Goal: Transaction & Acquisition: Purchase product/service

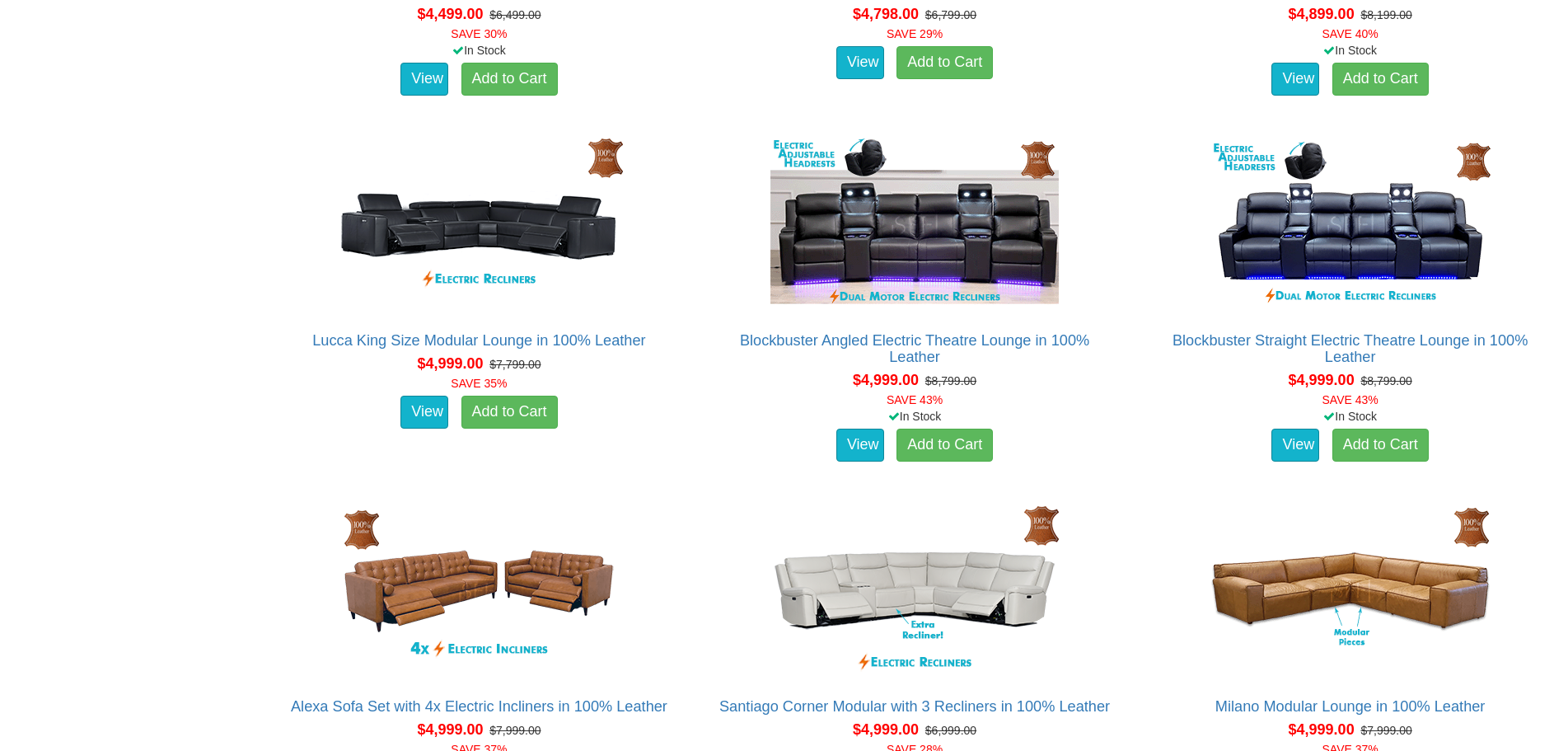
scroll to position [12128, 0]
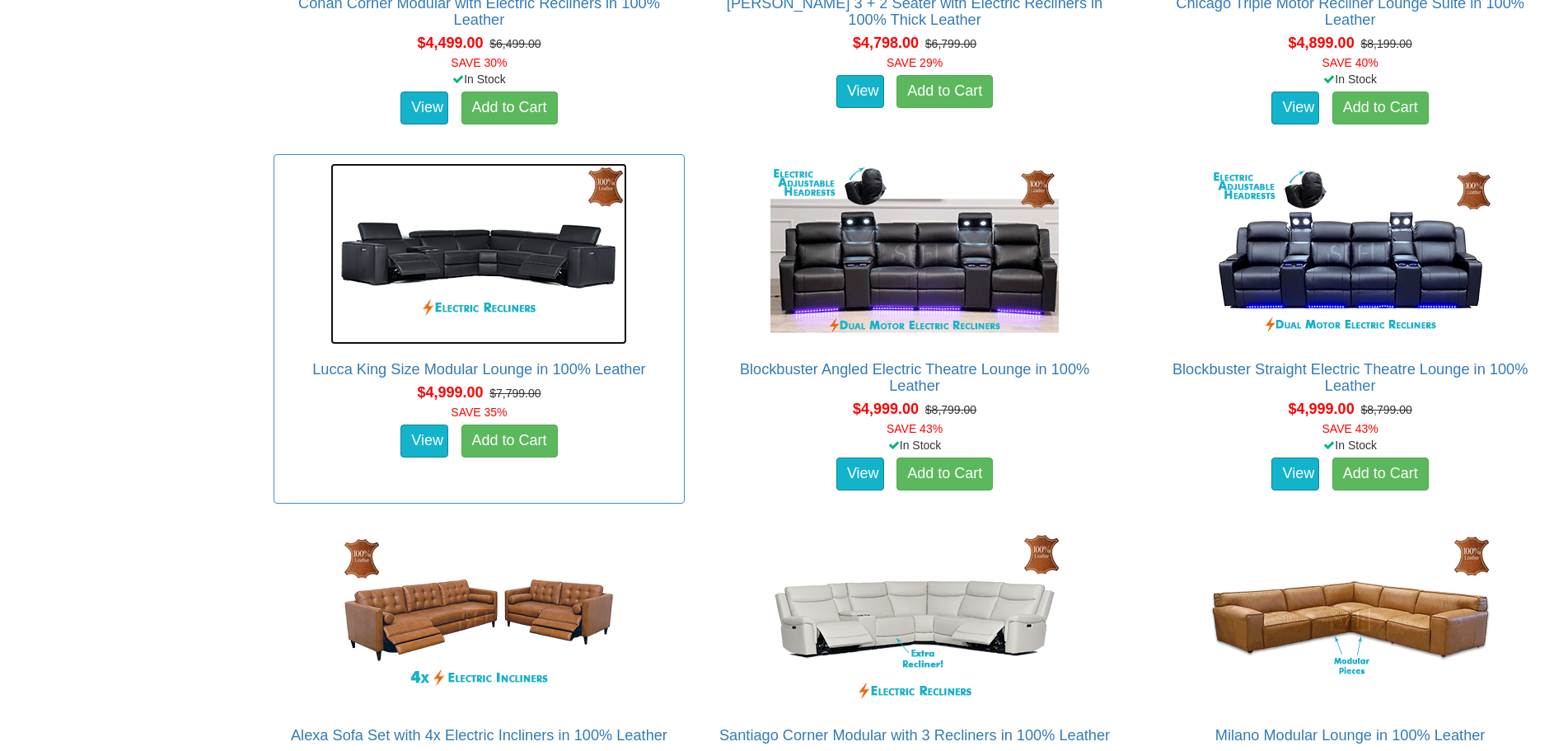
click at [506, 257] on img at bounding box center [479, 254] width 297 height 181
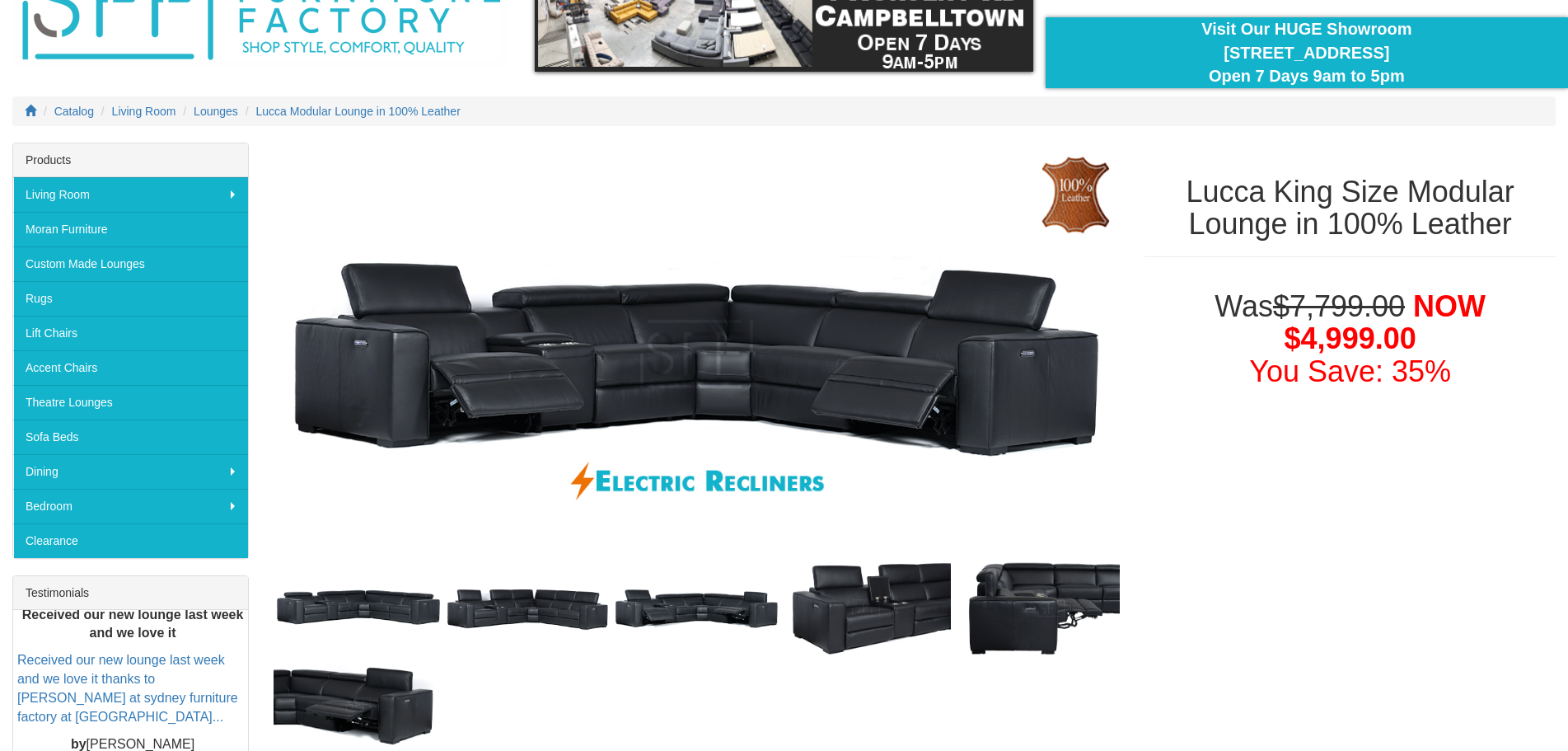
scroll to position [165, 0]
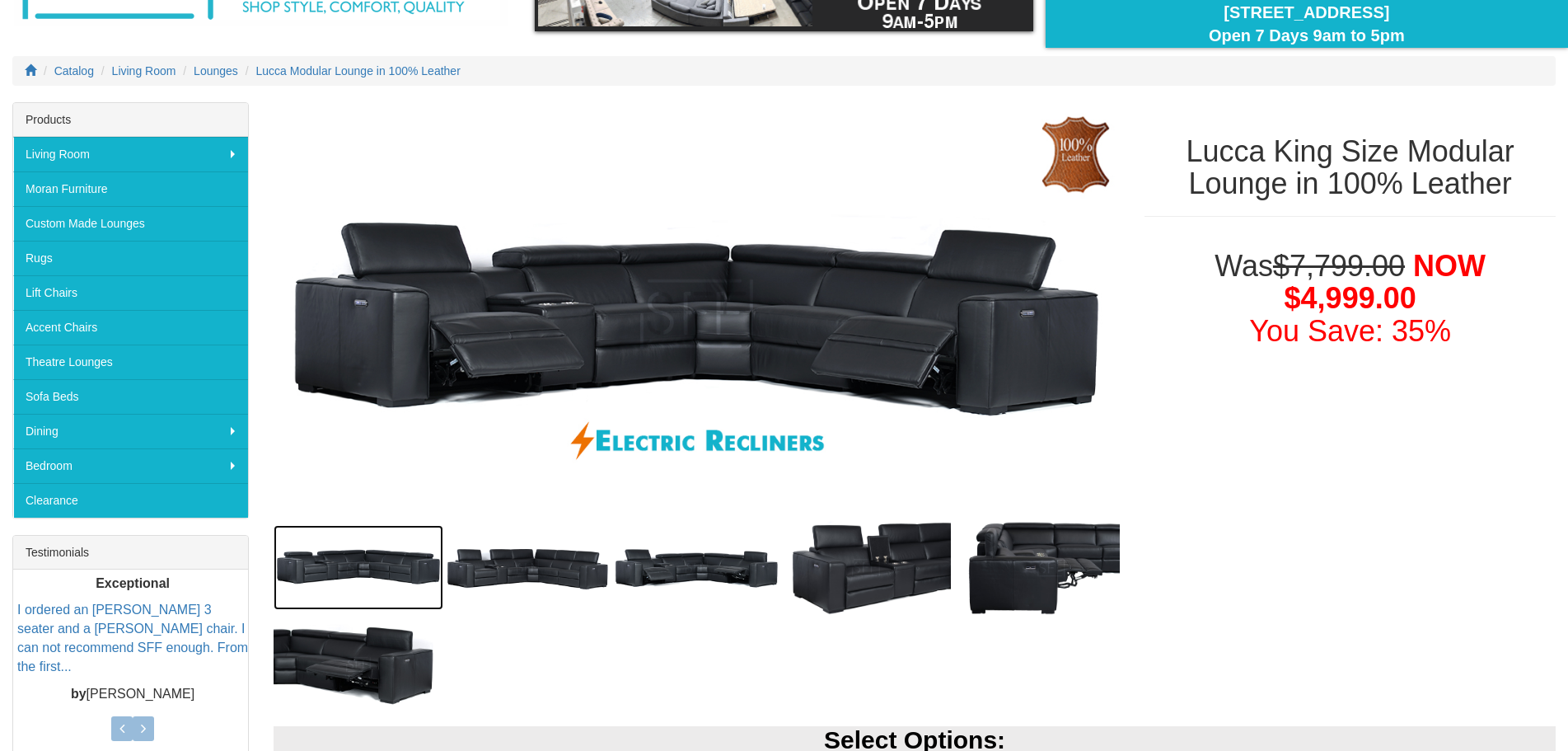
click at [384, 558] on img at bounding box center [358, 567] width 169 height 85
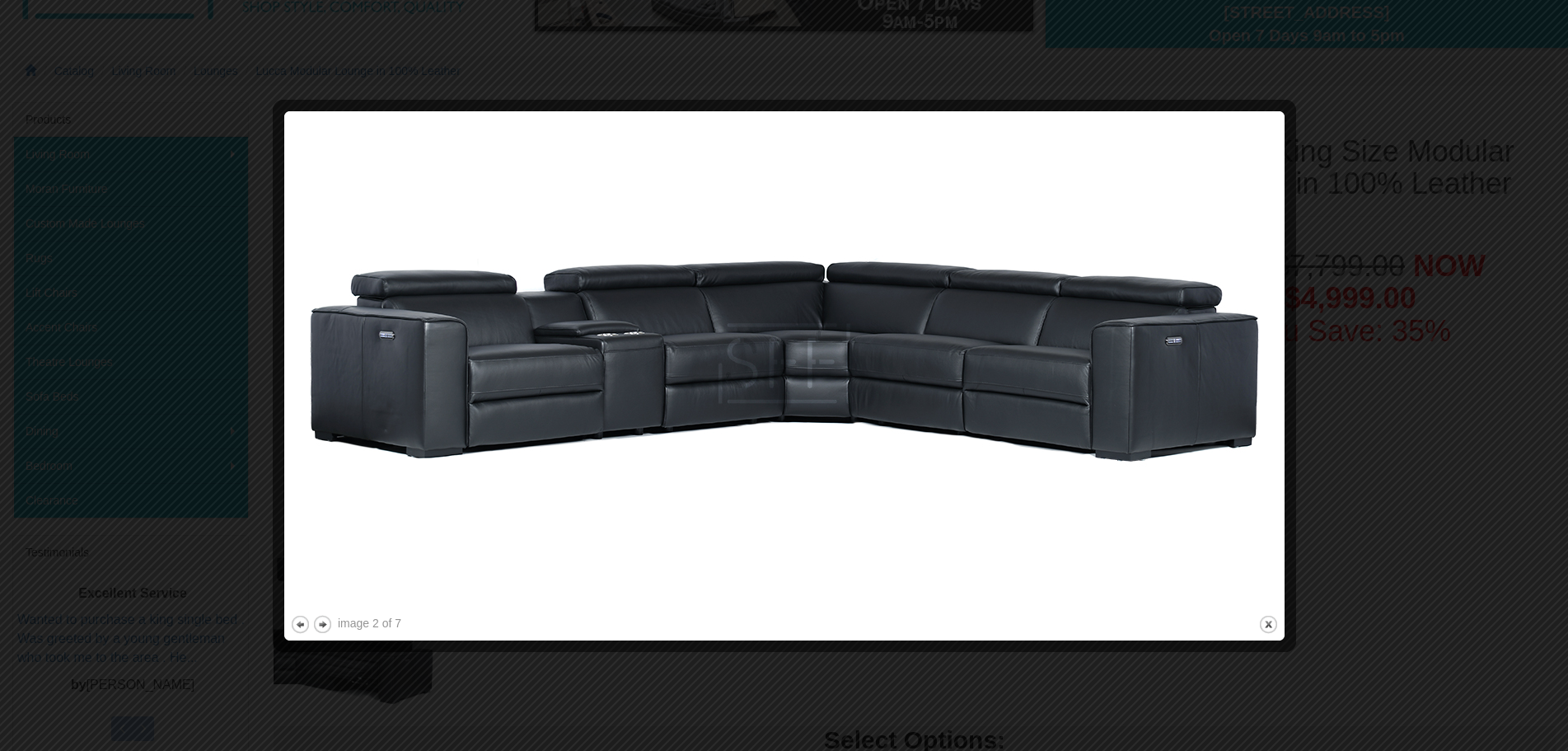
click at [311, 639] on div at bounding box center [784, 643] width 989 height 18
click at [314, 632] on button "next" at bounding box center [322, 624] width 20 height 20
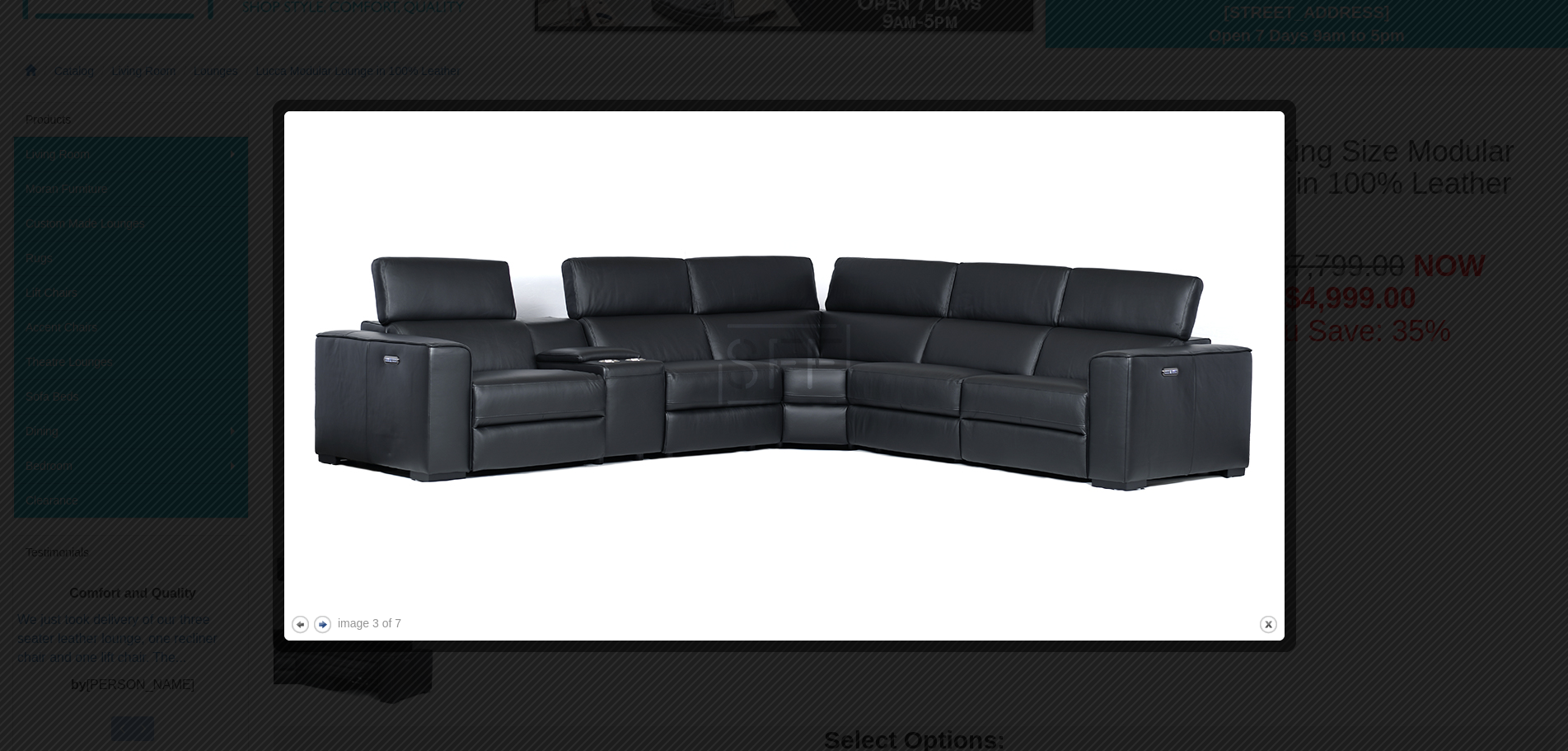
click at [321, 614] on button "next" at bounding box center [322, 624] width 20 height 20
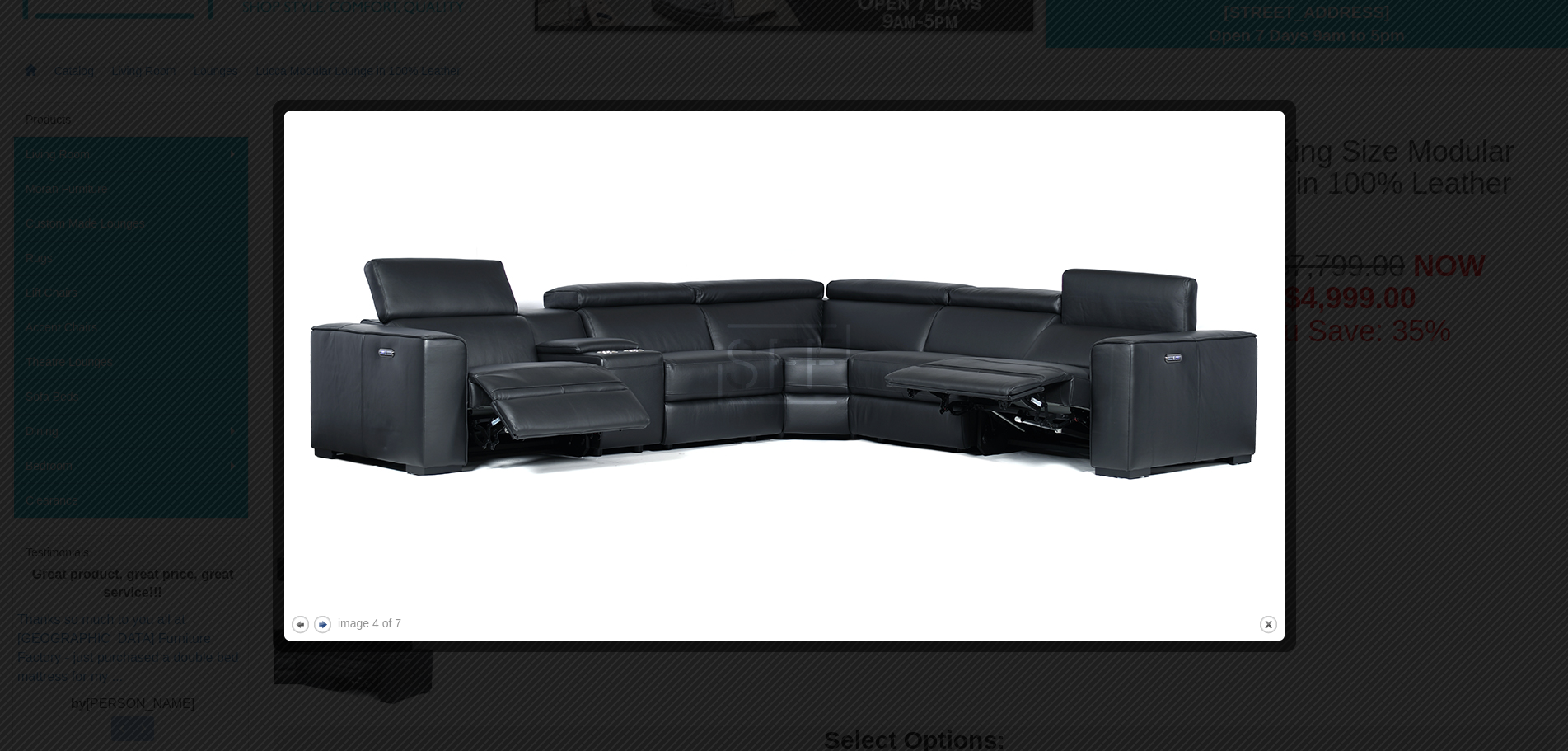
click at [321, 614] on button "next" at bounding box center [322, 624] width 20 height 20
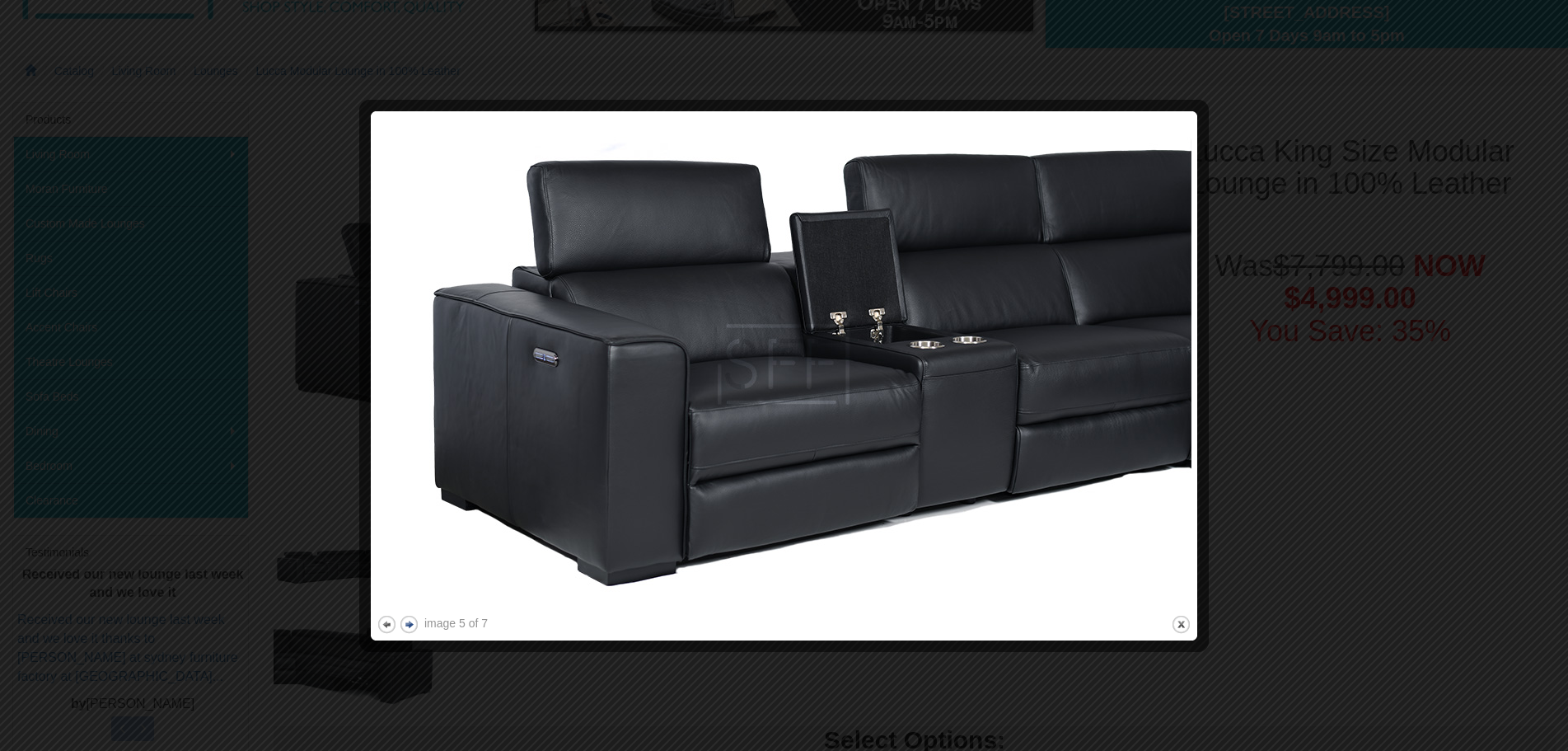
click at [415, 625] on button "next" at bounding box center [408, 624] width 20 height 20
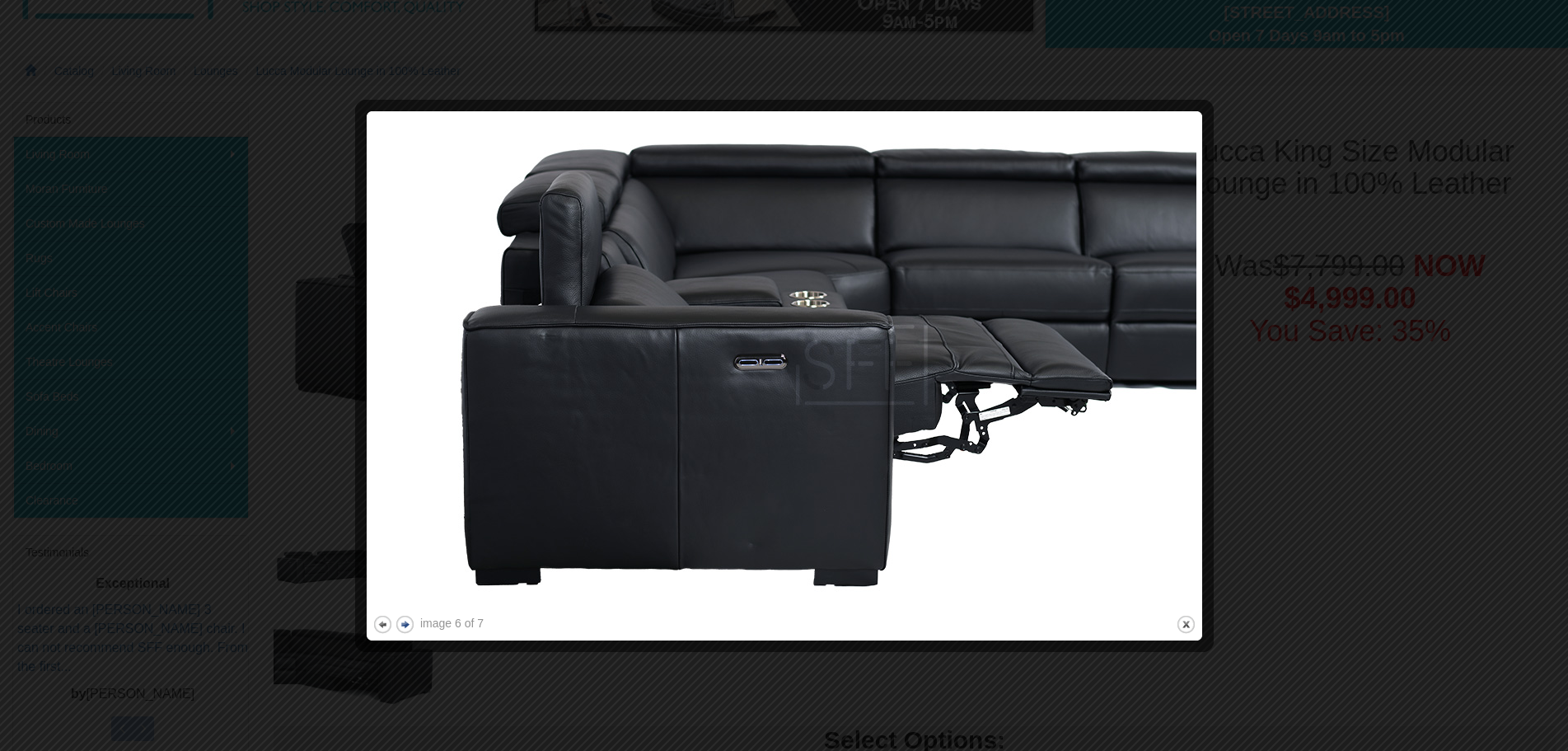
click at [415, 625] on div "image 6 of 7 previous next close" at bounding box center [784, 375] width 824 height 517
click at [406, 623] on button "next" at bounding box center [404, 624] width 20 height 20
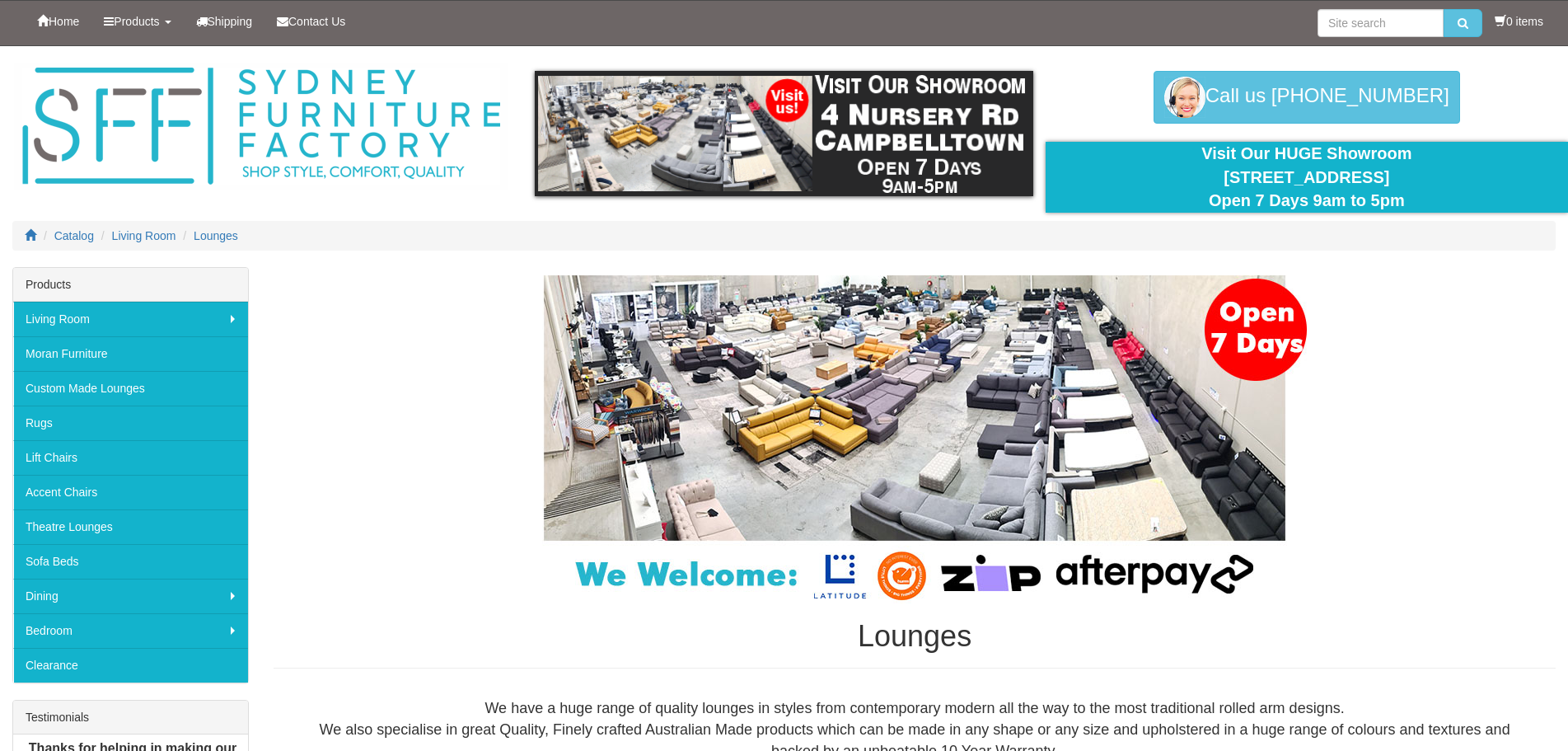
scroll to position [12128, 0]
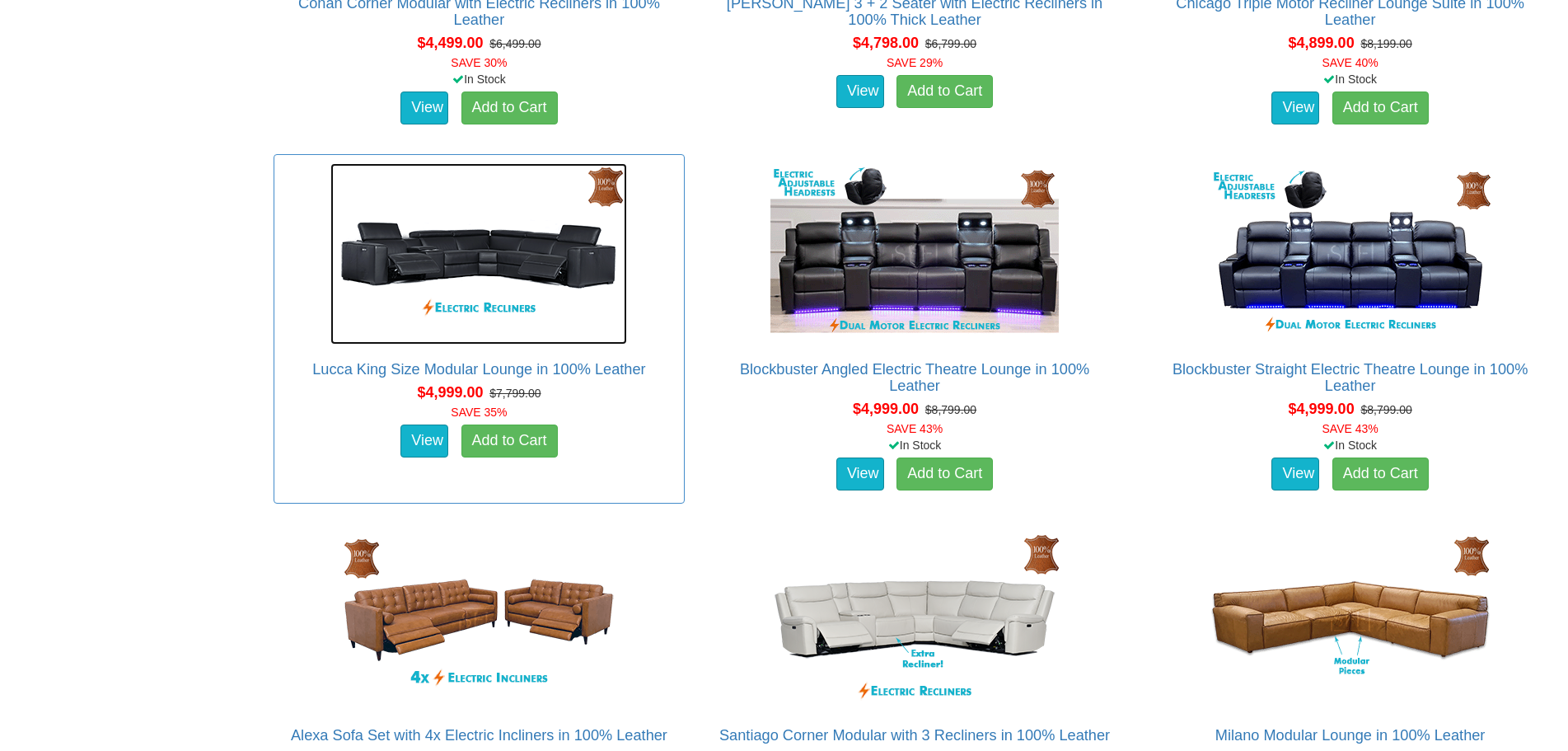
click at [469, 281] on img at bounding box center [479, 254] width 297 height 181
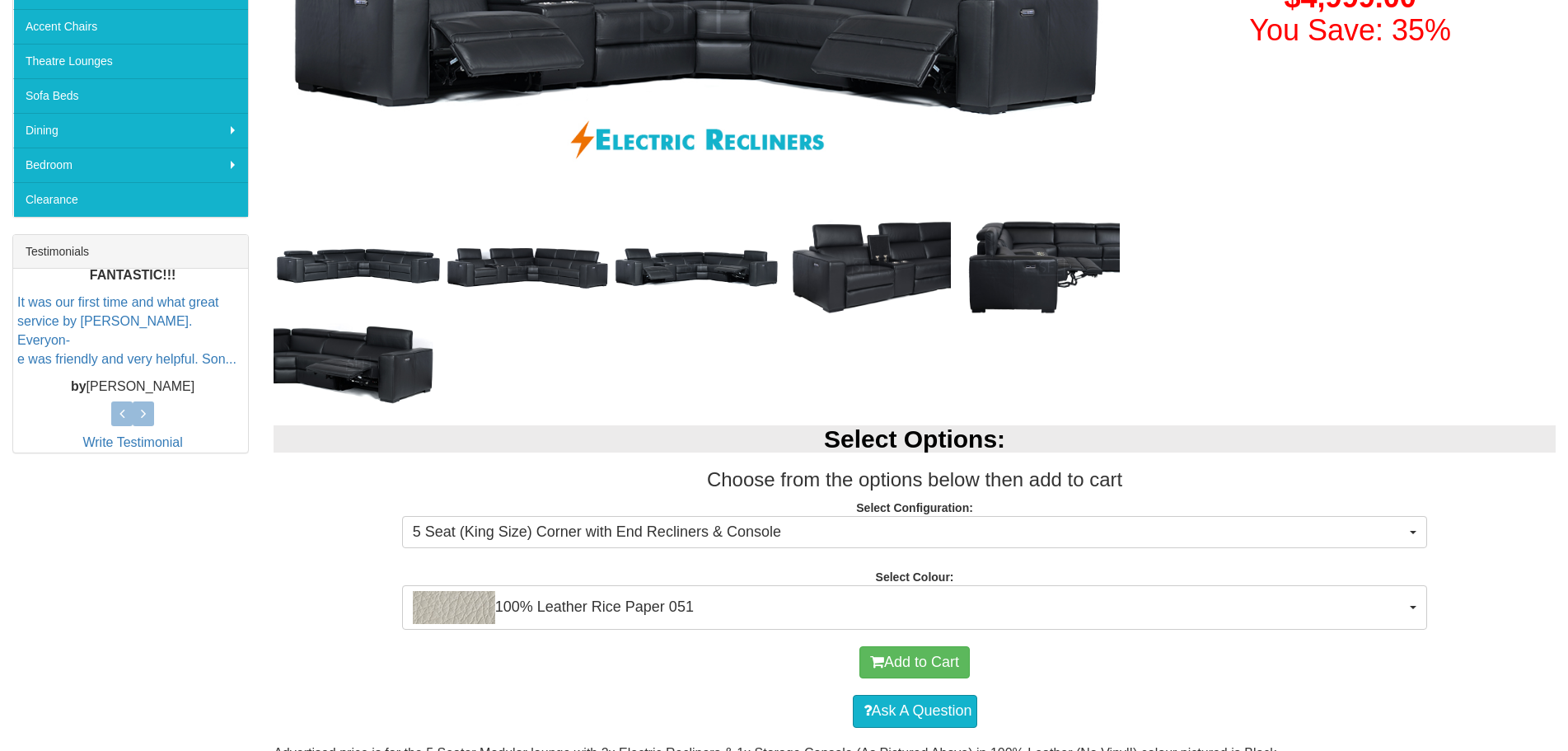
scroll to position [495, 0]
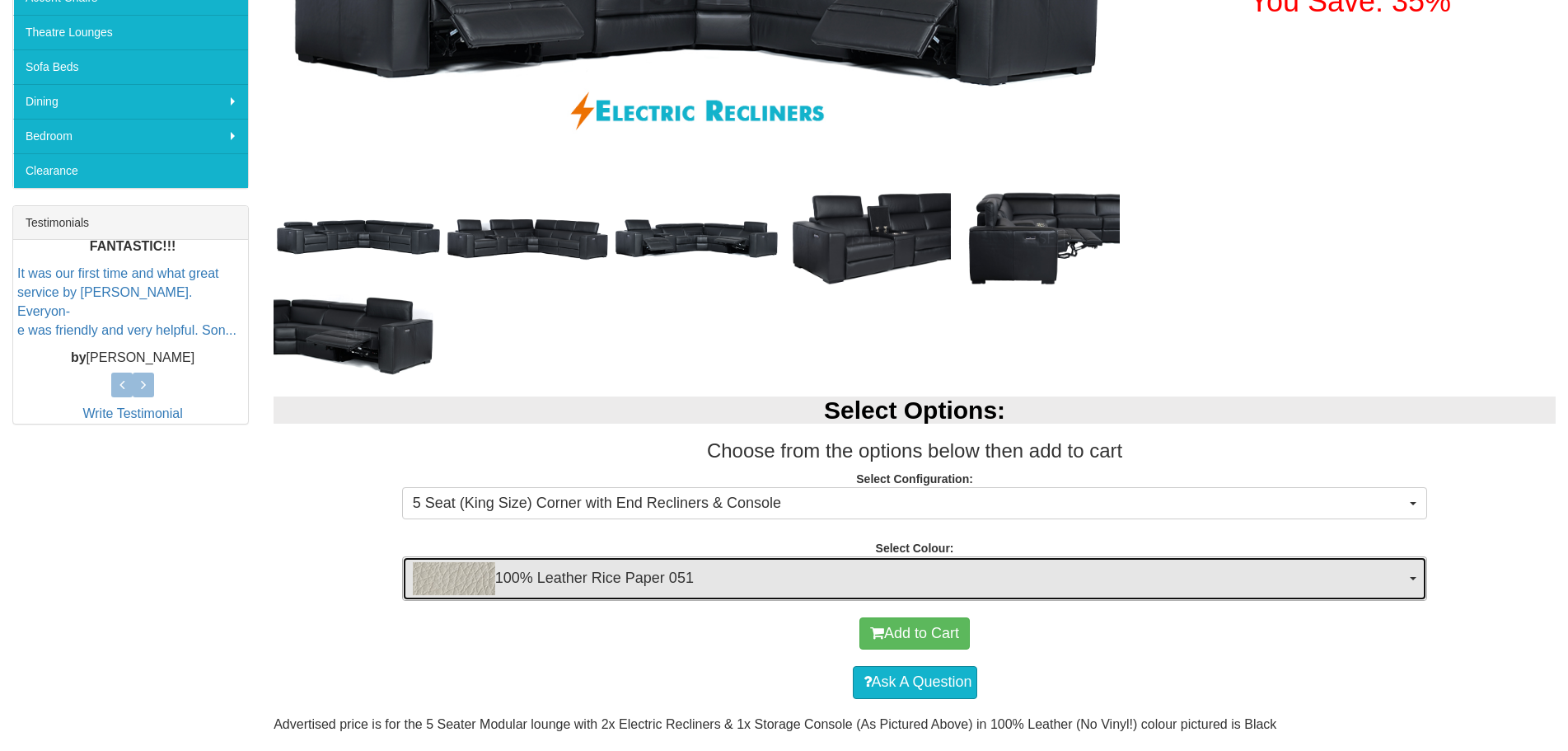
click at [1218, 566] on span "100% Leather Rice Paper 051" at bounding box center [909, 579] width 994 height 33
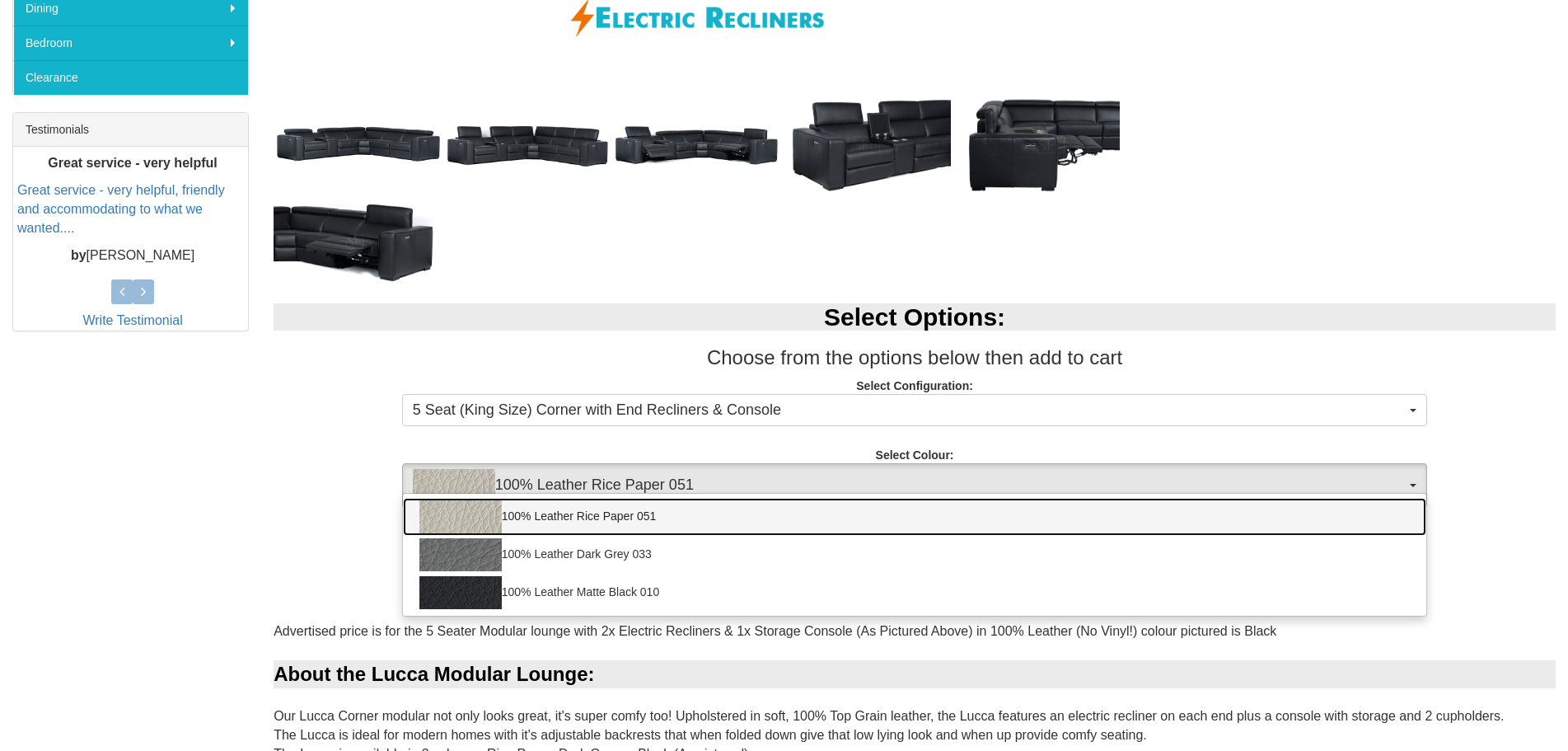
scroll to position [589, 0]
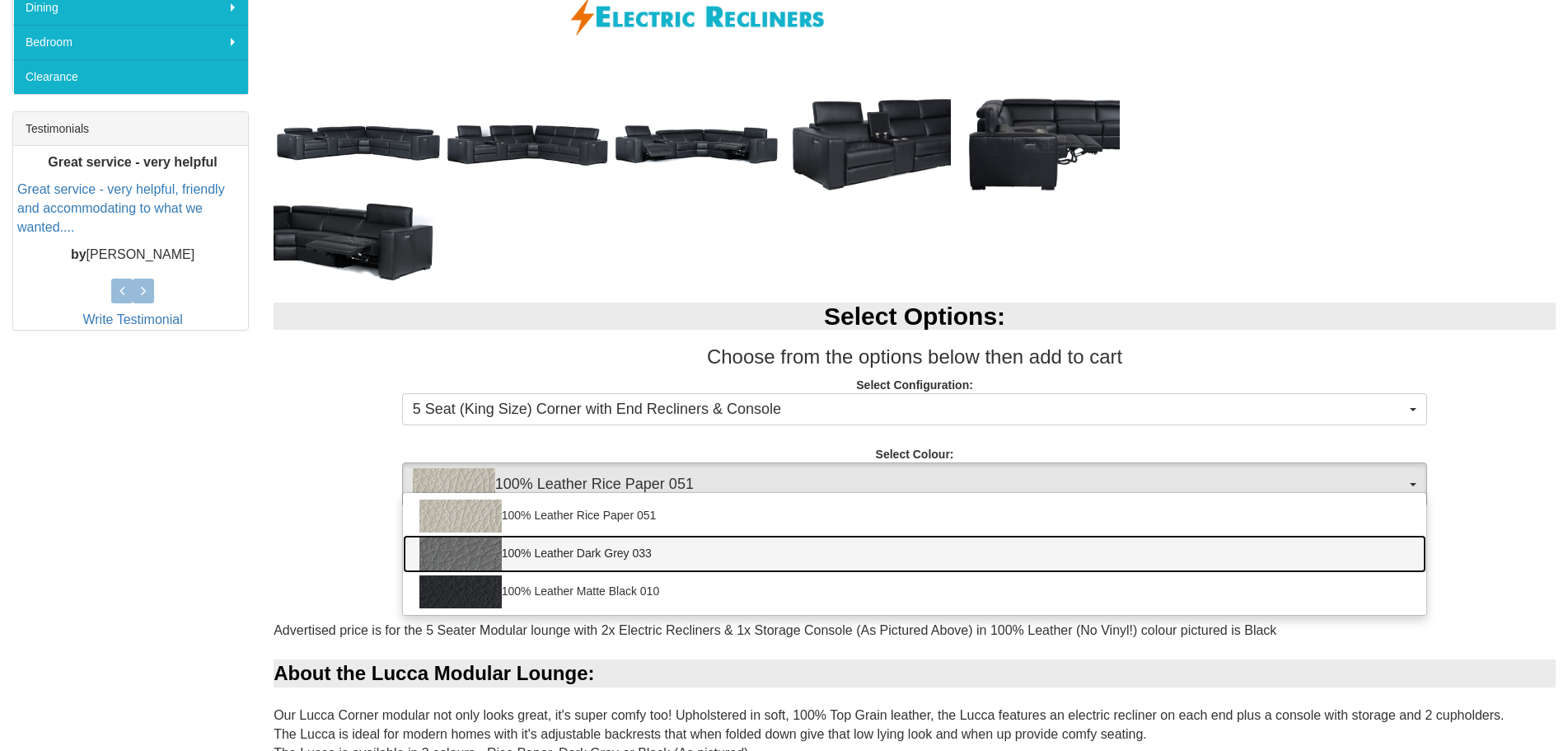
click at [829, 557] on link "100% Leather Dark Grey 033" at bounding box center [915, 553] width 1024 height 38
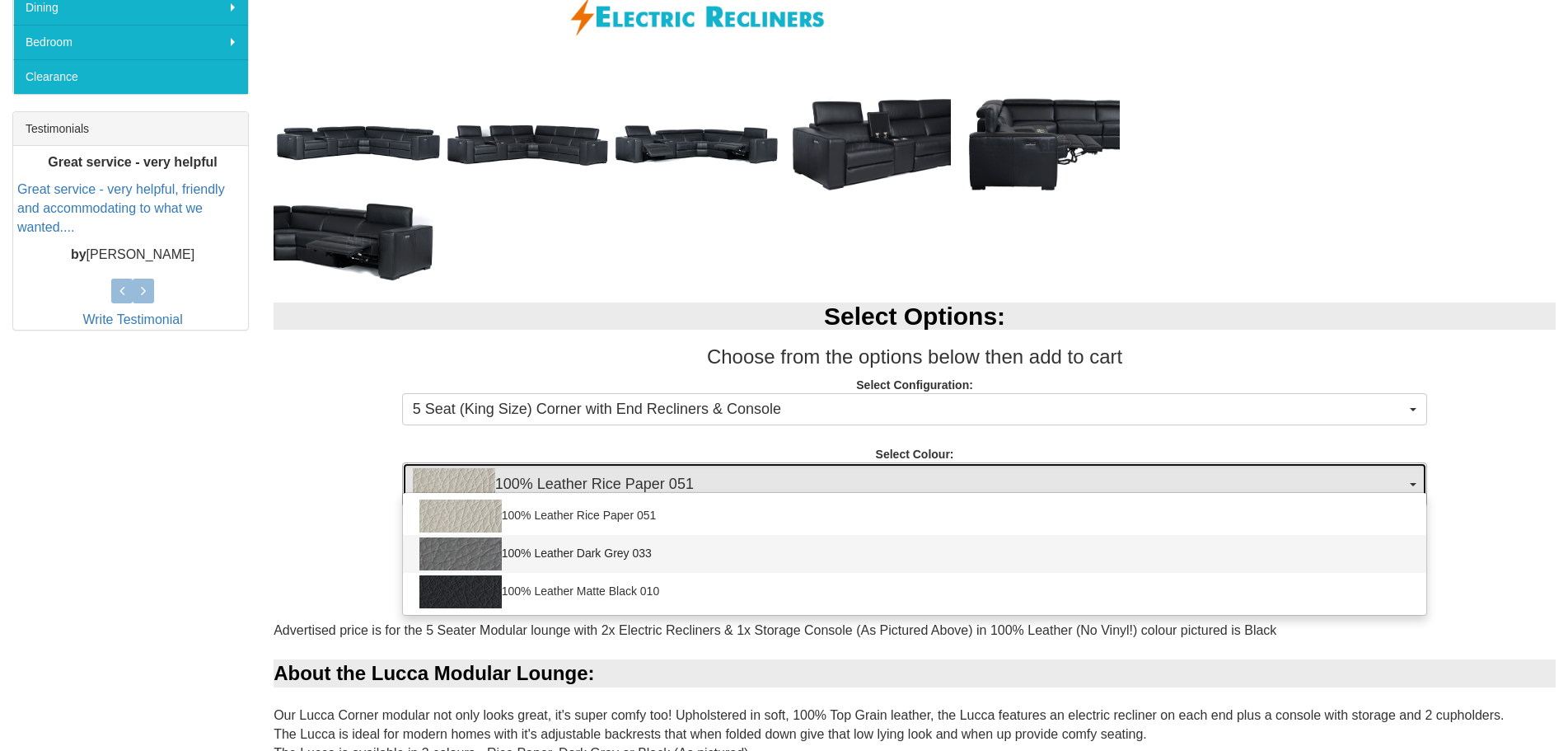
select select "2021"
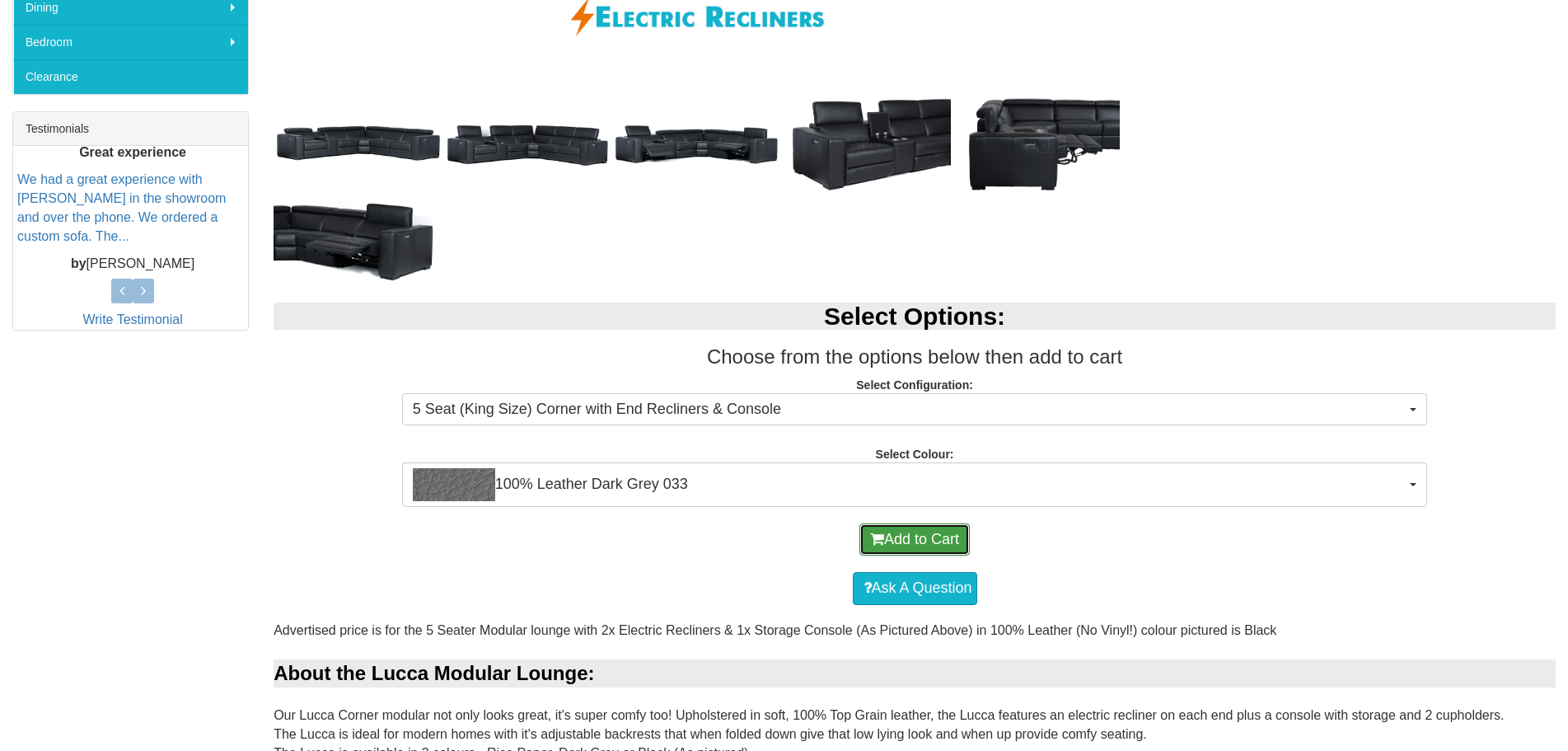
click at [905, 535] on button "Add to Cart" at bounding box center [914, 540] width 111 height 33
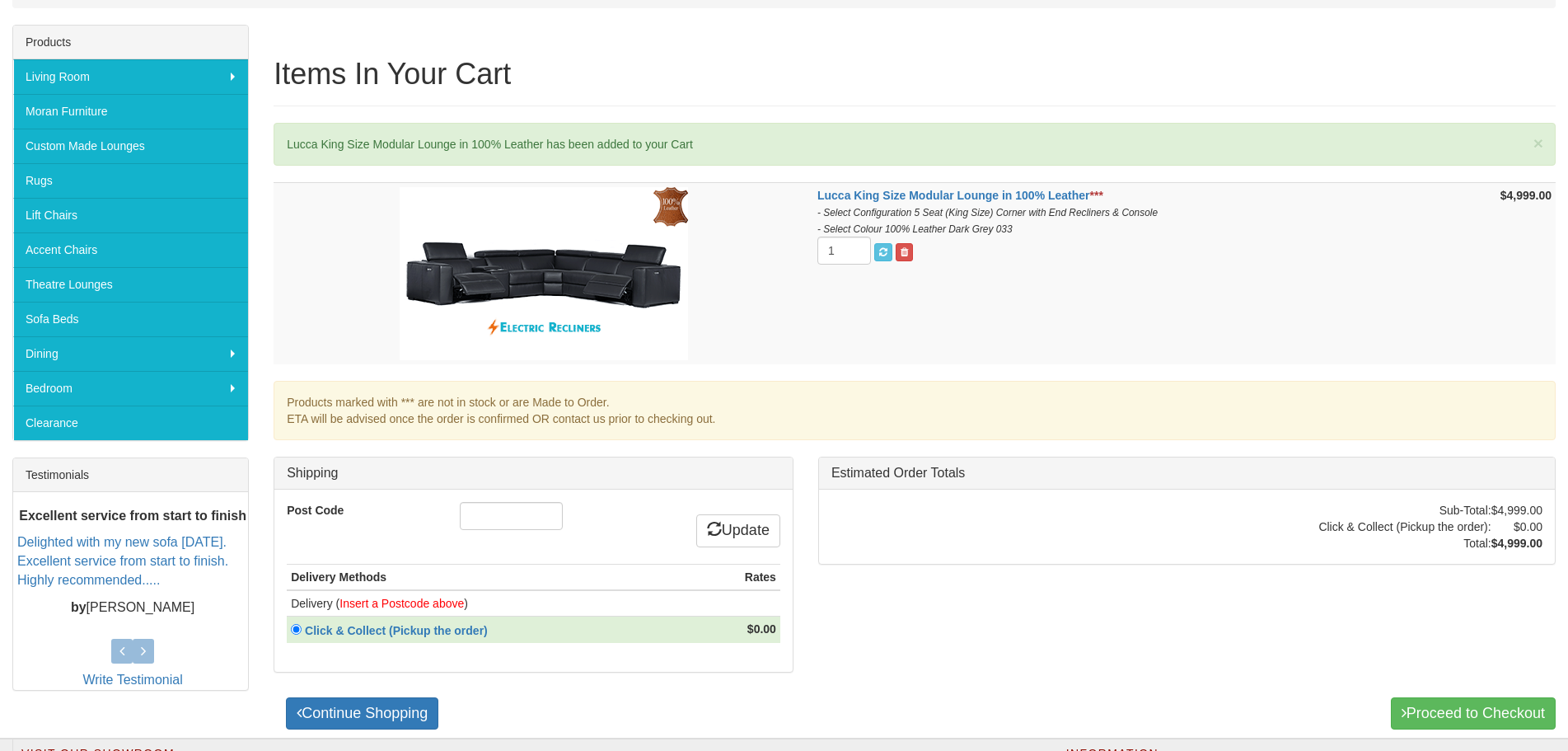
scroll to position [247, 0]
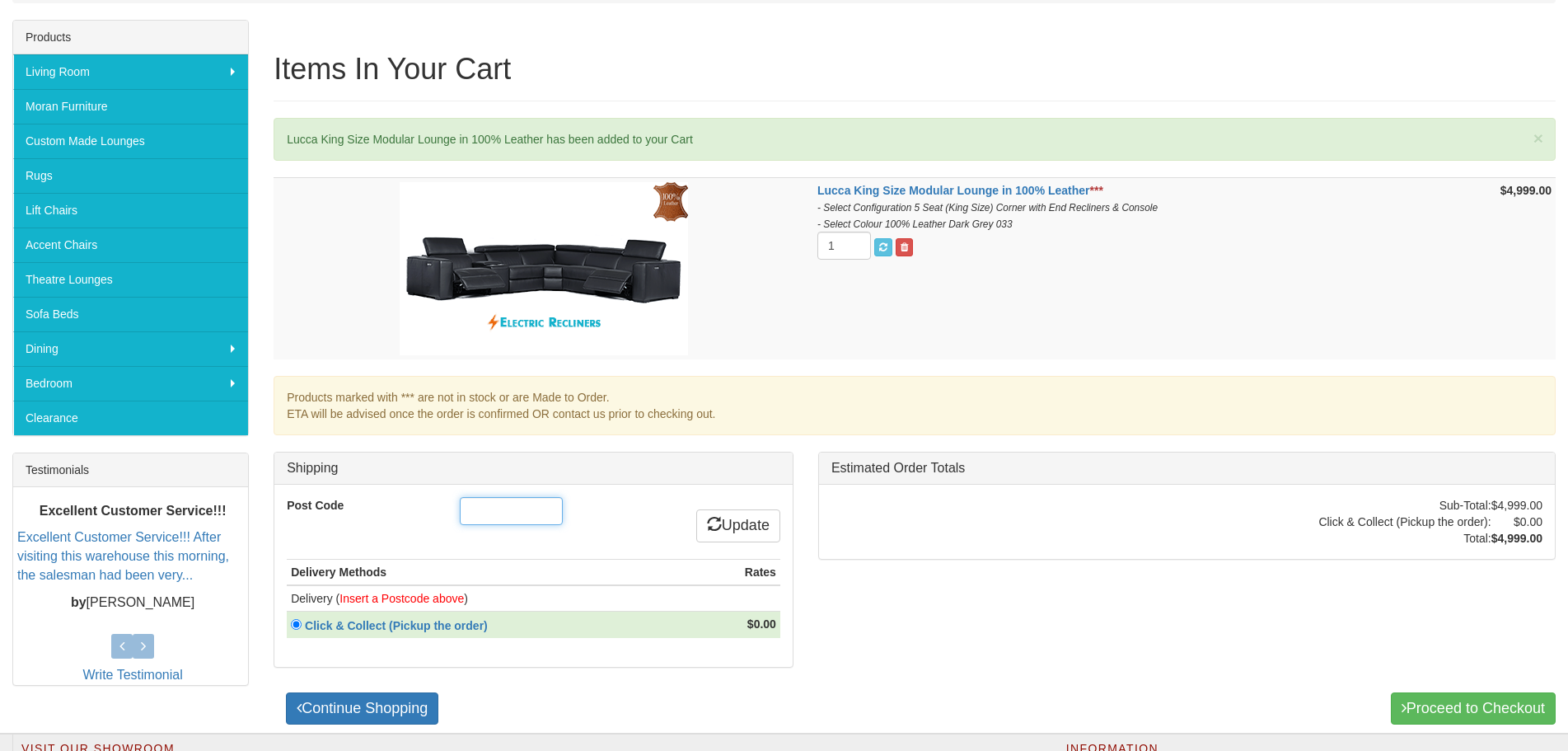
click at [479, 515] on input "Post Code" at bounding box center [510, 511] width 103 height 28
type input "2177"
click at [754, 521] on link "Update" at bounding box center [739, 526] width 84 height 33
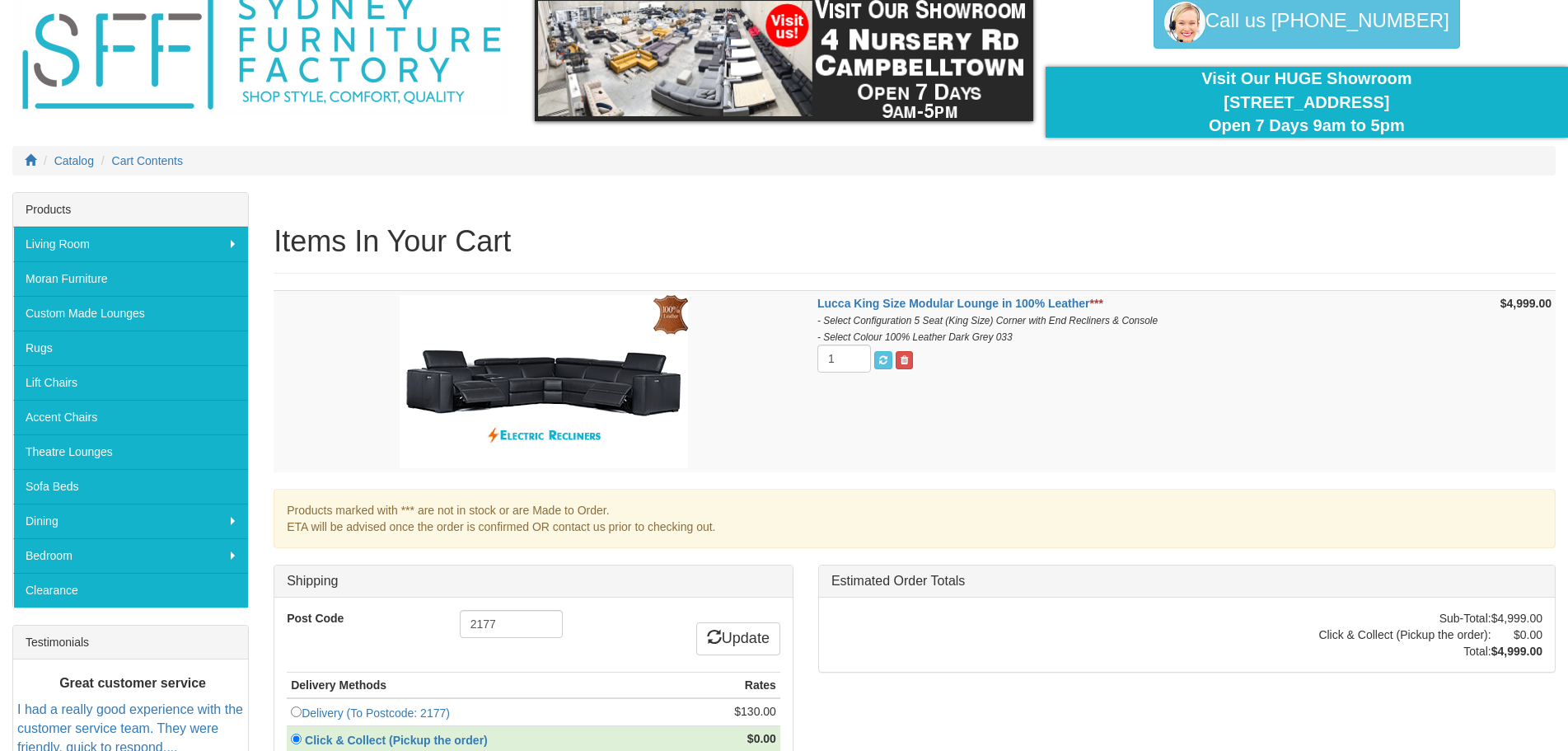
scroll to position [165, 0]
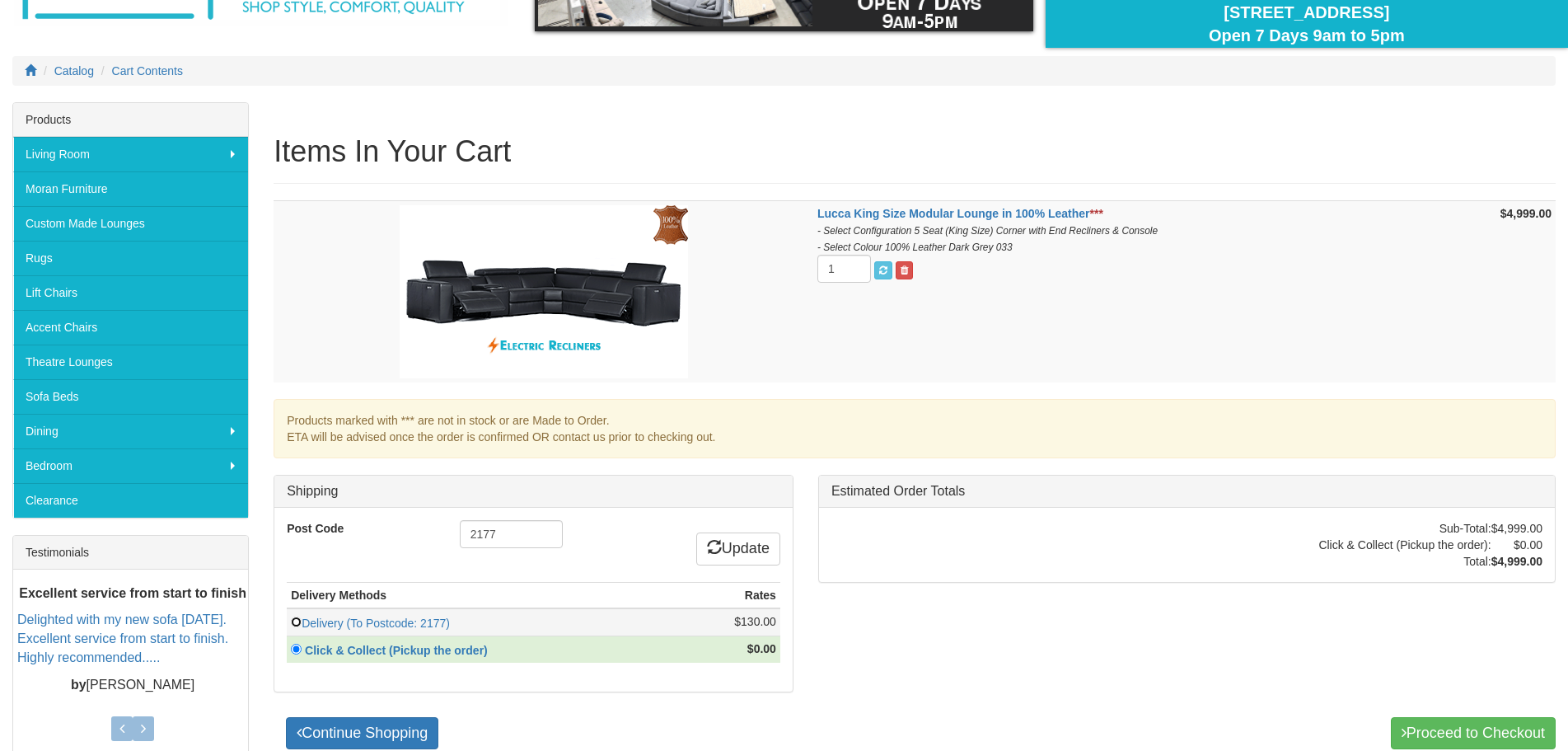
click at [293, 621] on input "radio" at bounding box center [296, 622] width 11 height 11
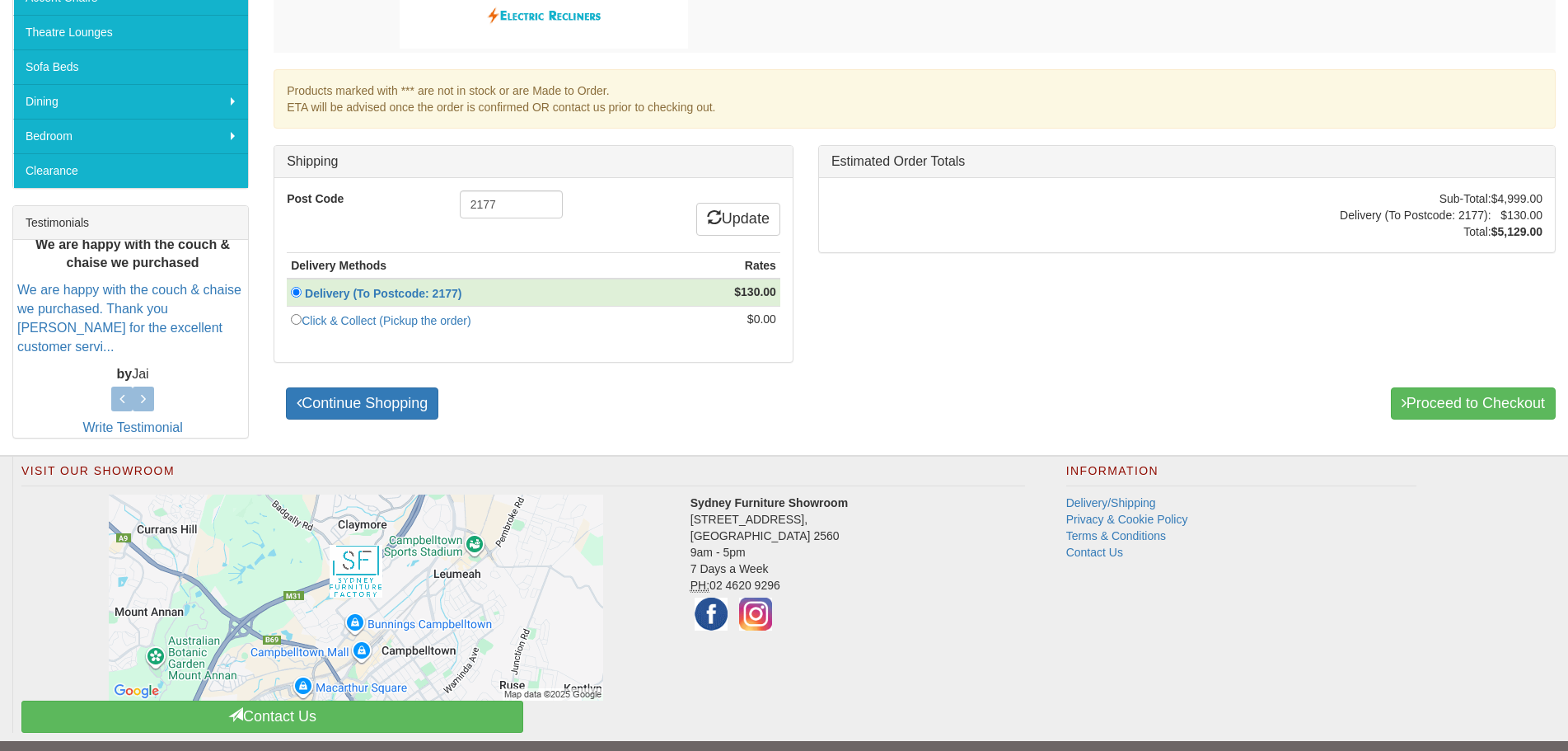
scroll to position [527, 0]
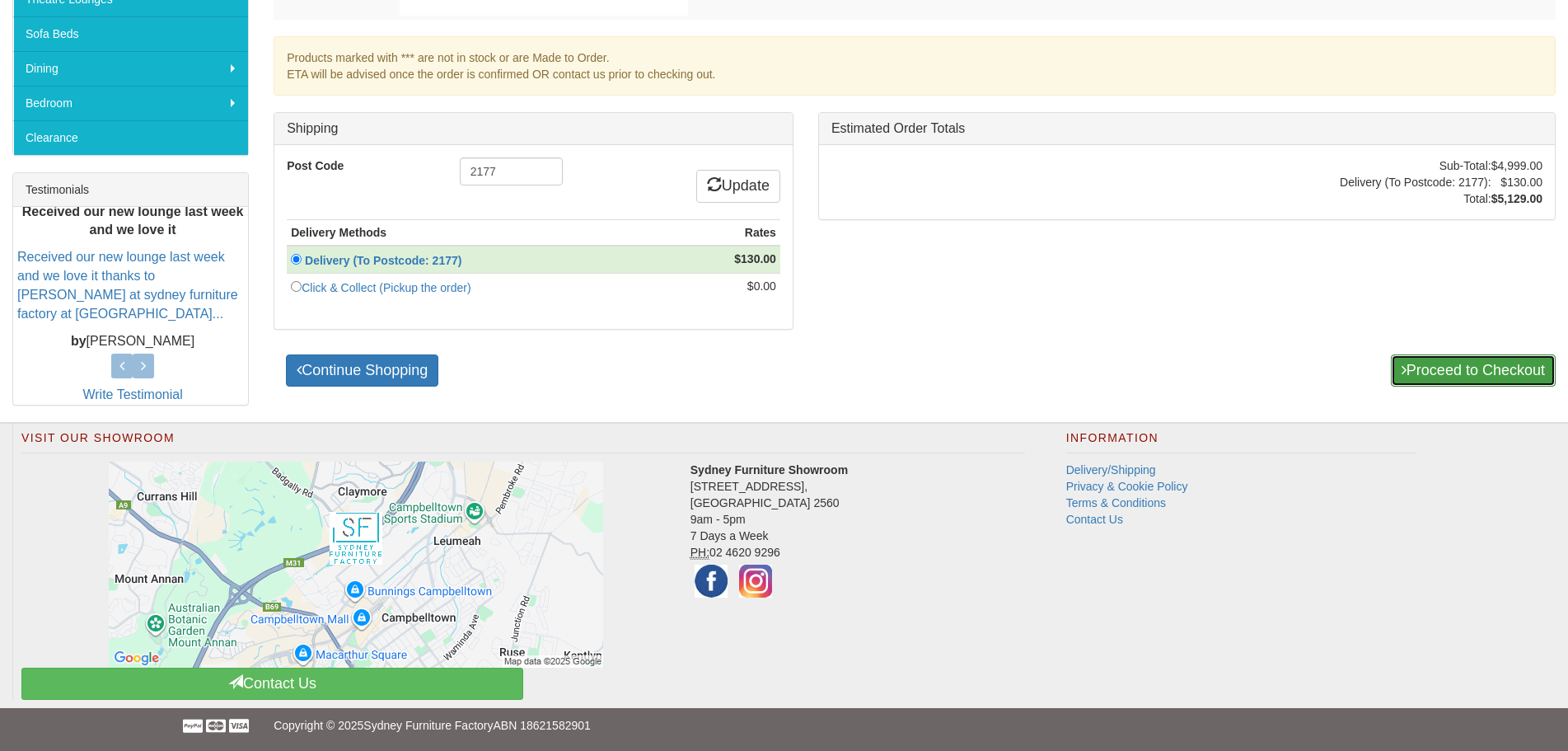
click at [1434, 366] on link "Proceed to Checkout" at bounding box center [1474, 371] width 165 height 33
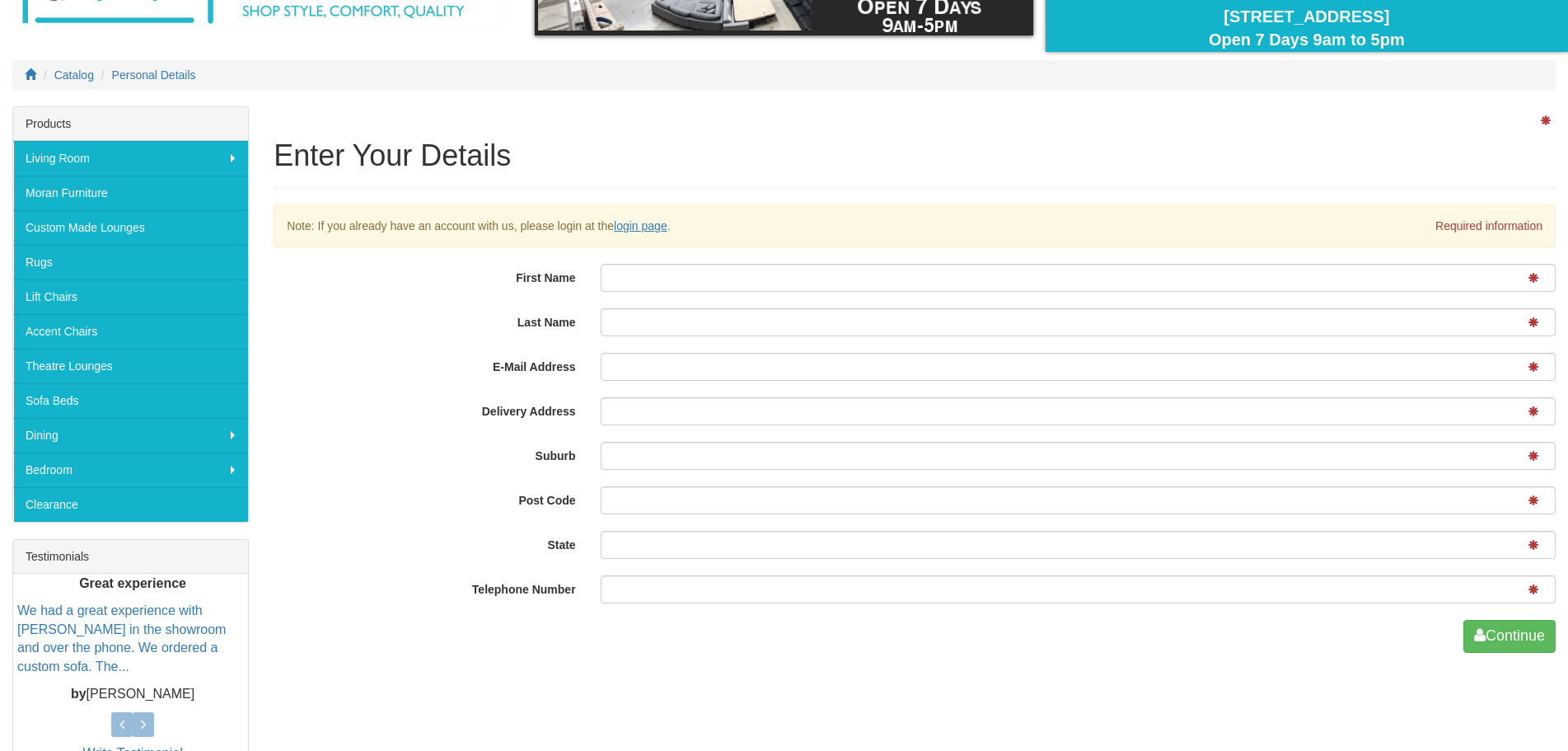
scroll to position [165, 0]
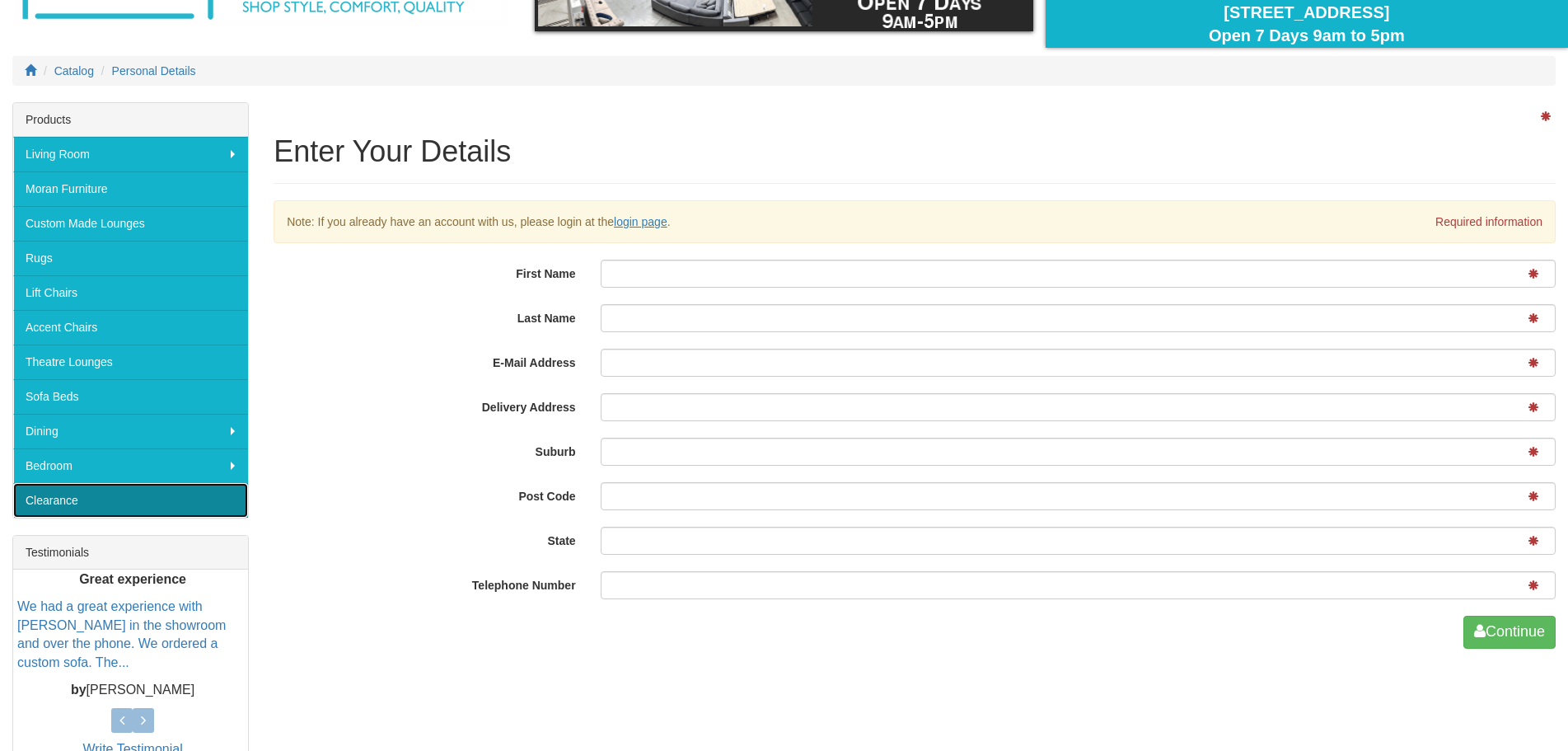
click at [100, 489] on link "Clearance" at bounding box center [130, 500] width 235 height 34
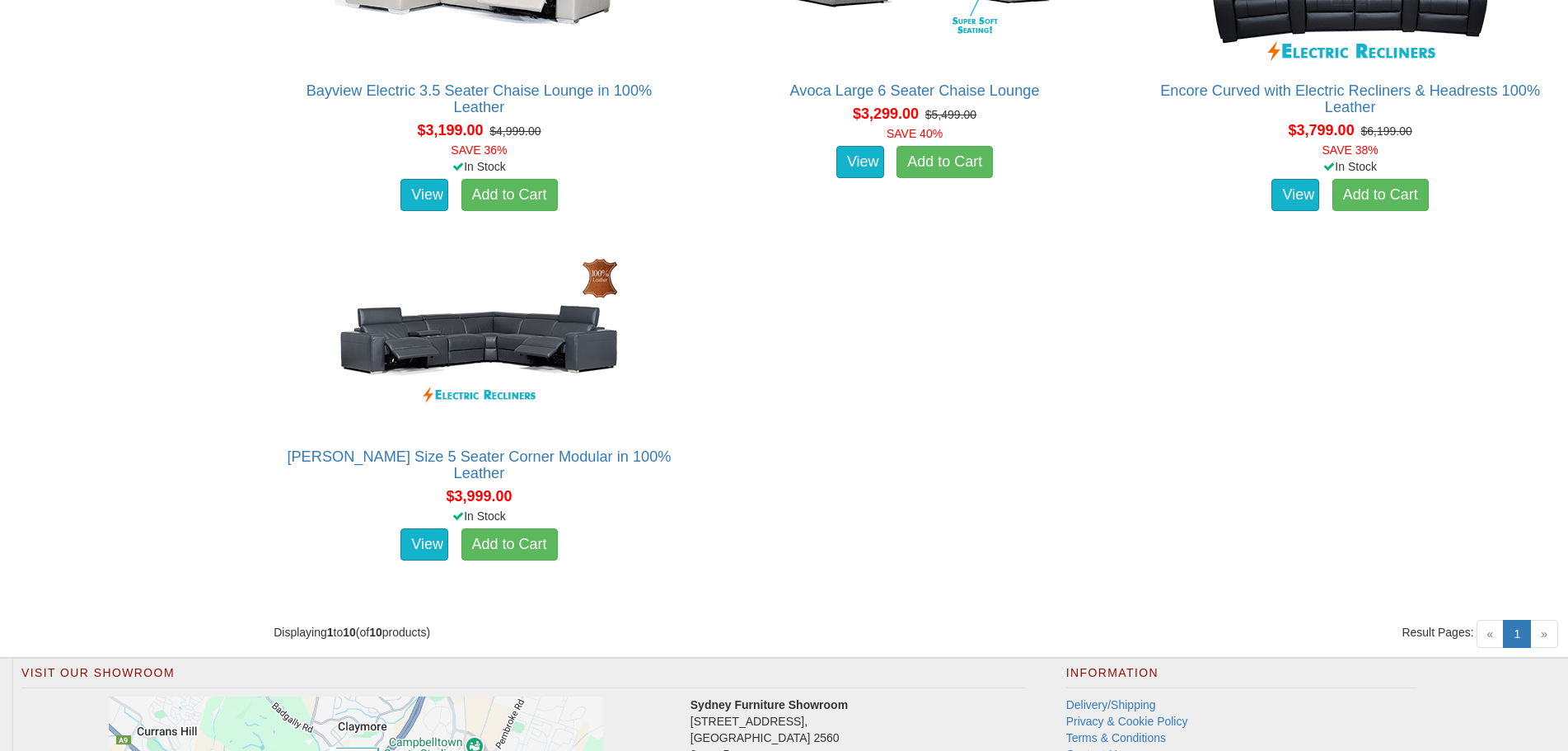
scroll to position [1565, 0]
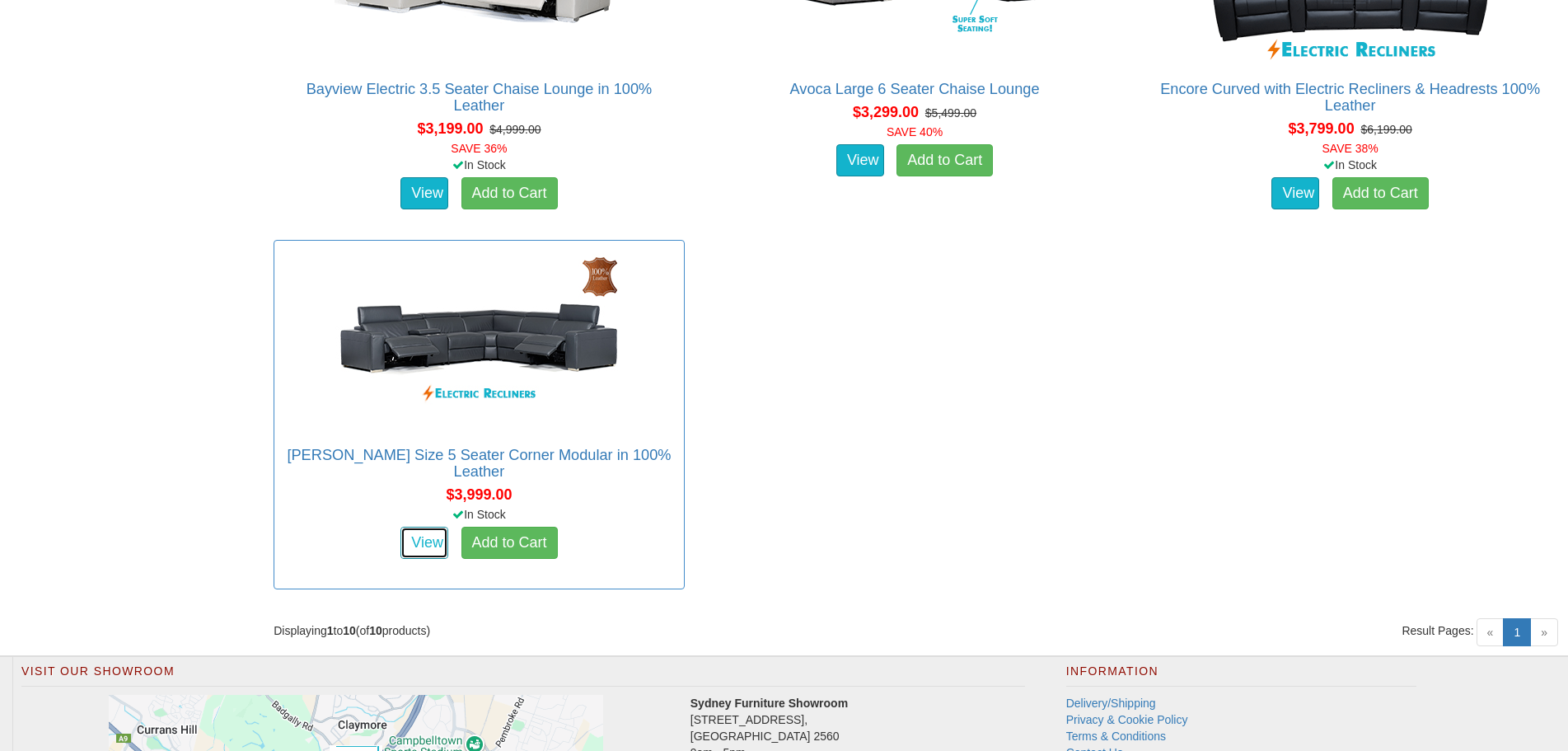
click at [423, 547] on link "View" at bounding box center [424, 543] width 47 height 33
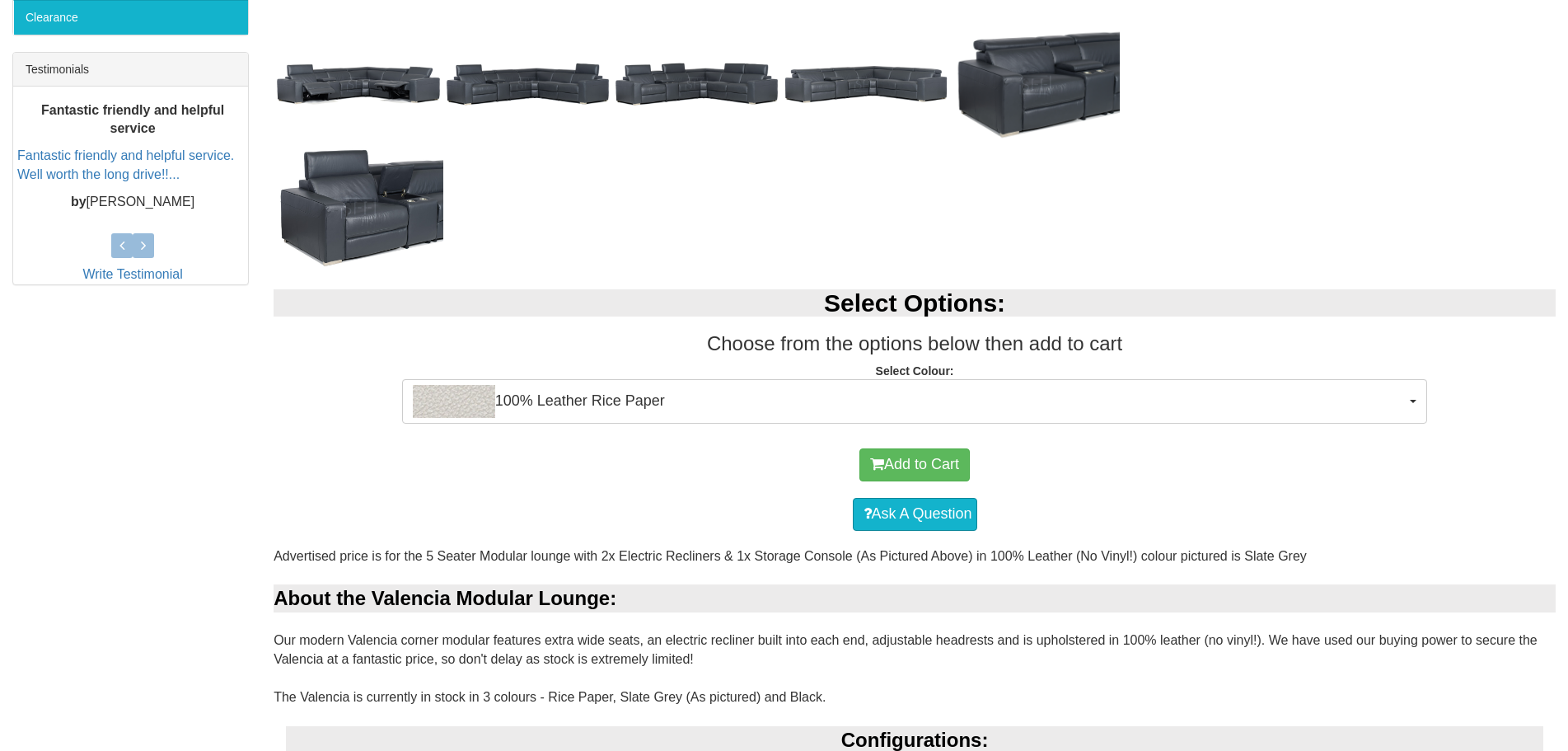
scroll to position [659, 0]
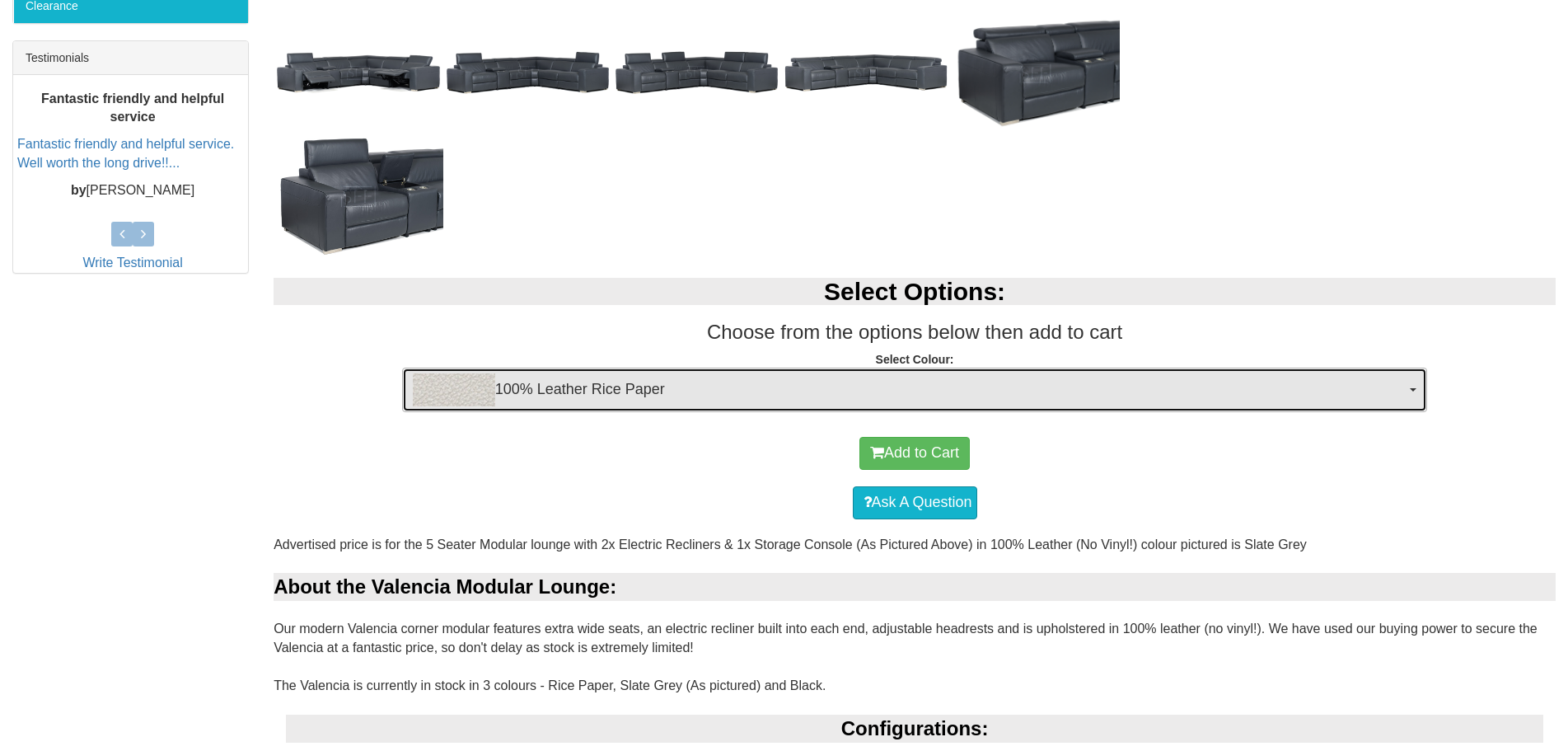
click at [1288, 401] on span "100% Leather Rice Paper" at bounding box center [909, 390] width 994 height 33
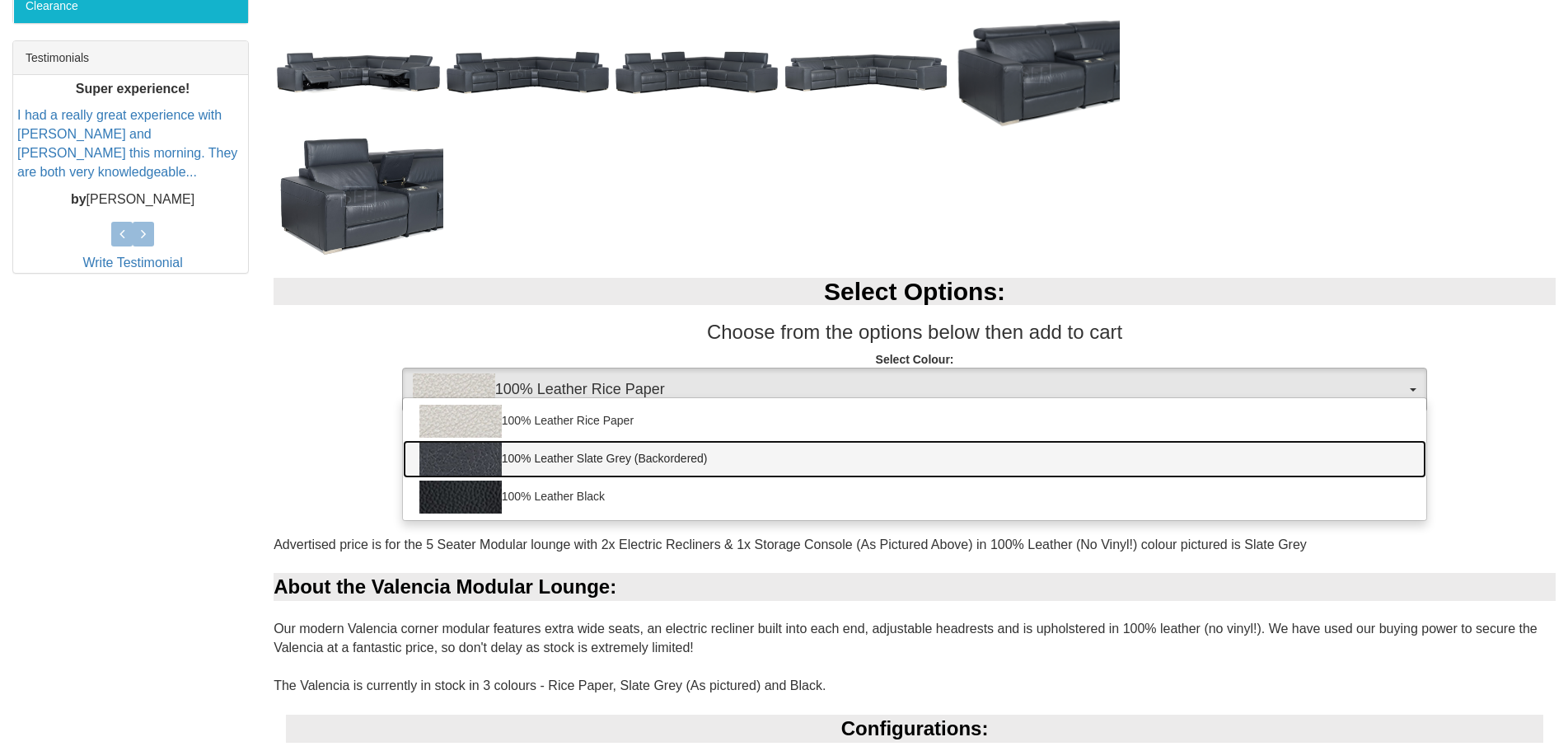
click at [1260, 459] on link "100% Leather Slate Grey (Backordered)" at bounding box center [915, 459] width 1024 height 38
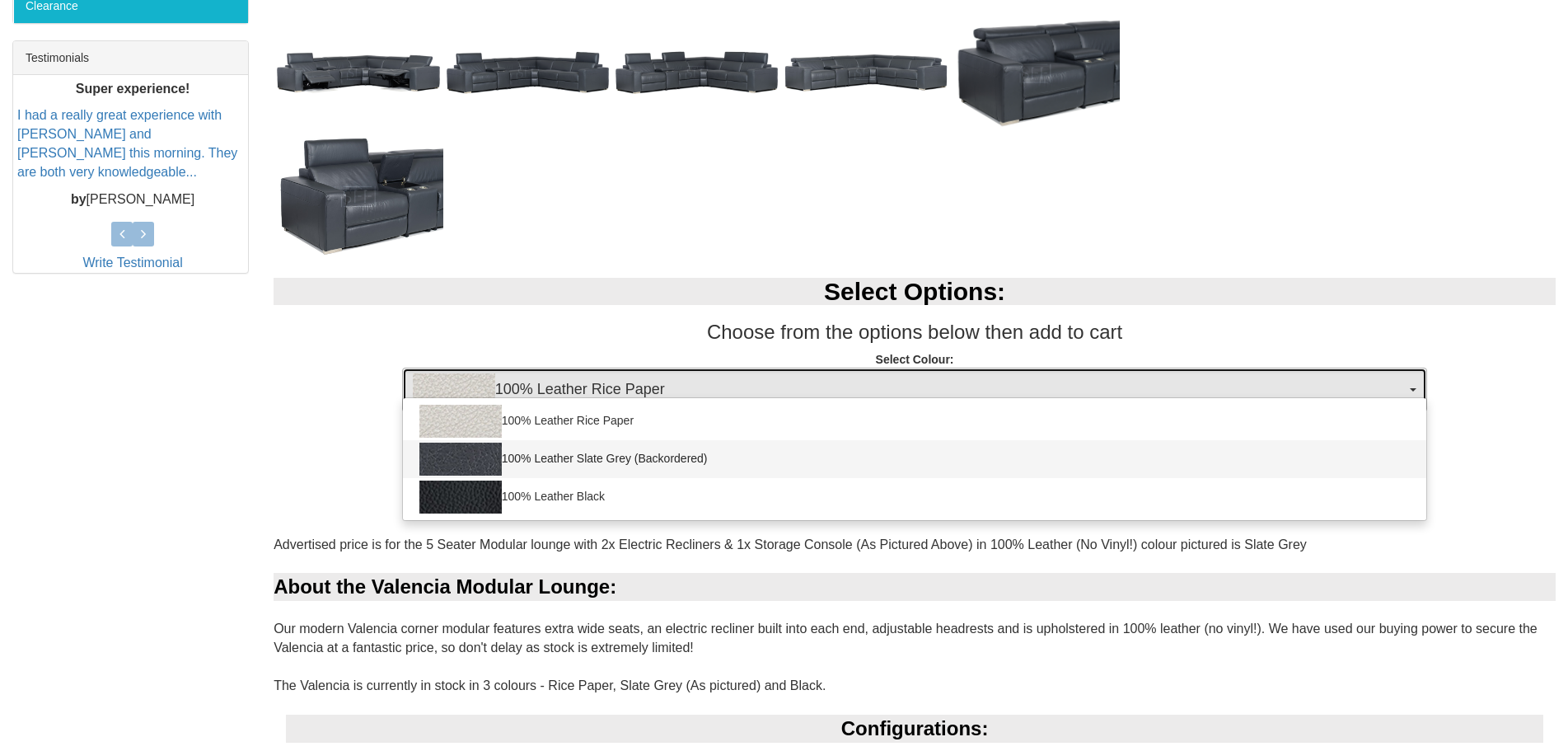
select select "2074"
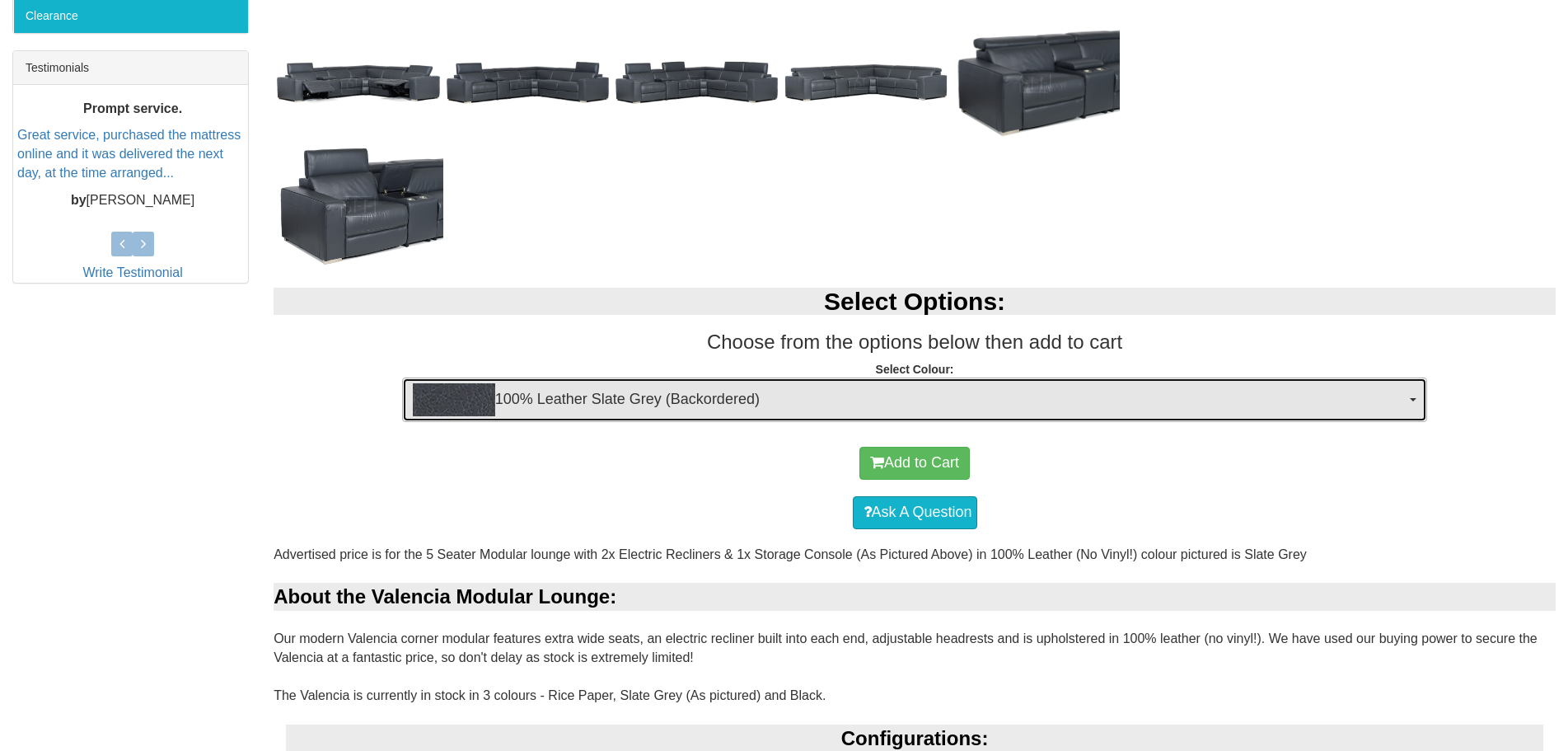
scroll to position [741, 0]
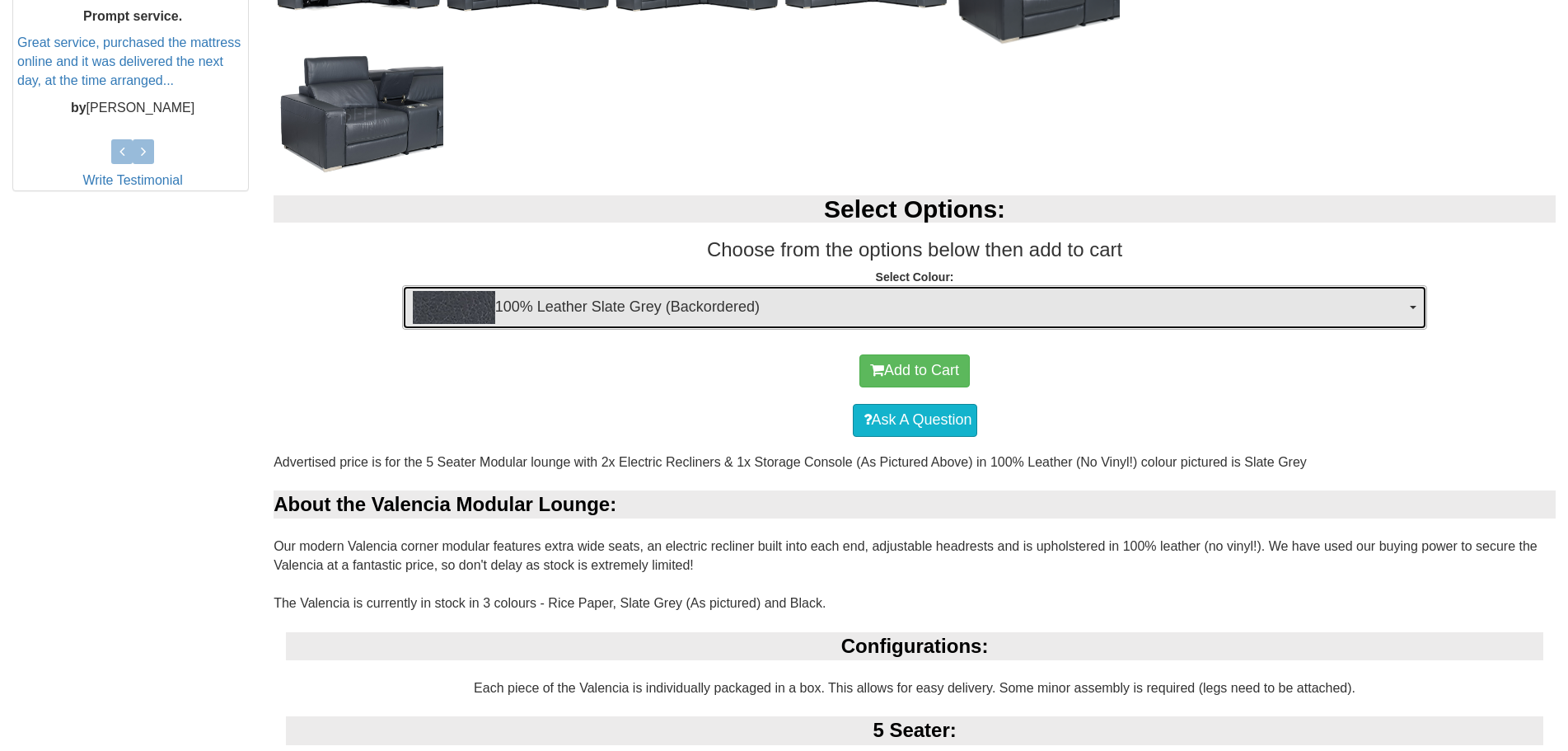
click at [1050, 319] on span "100% Leather Slate Grey (Backordered)" at bounding box center [909, 307] width 994 height 33
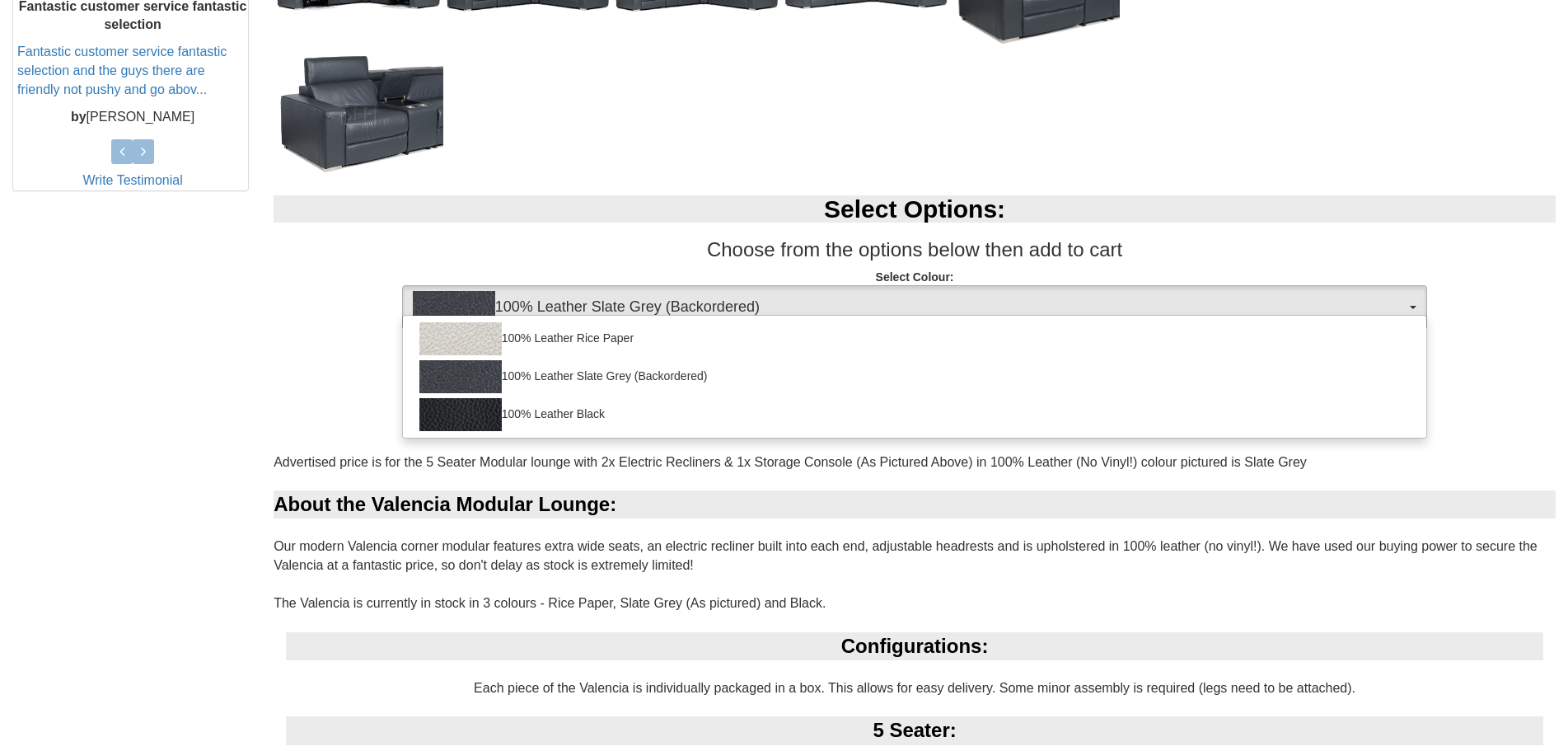
click at [1050, 319] on div "100% Leather Rice Paper 100% Leather Slate Grey (Backordered) 100% Leather Black" at bounding box center [915, 376] width 1026 height 124
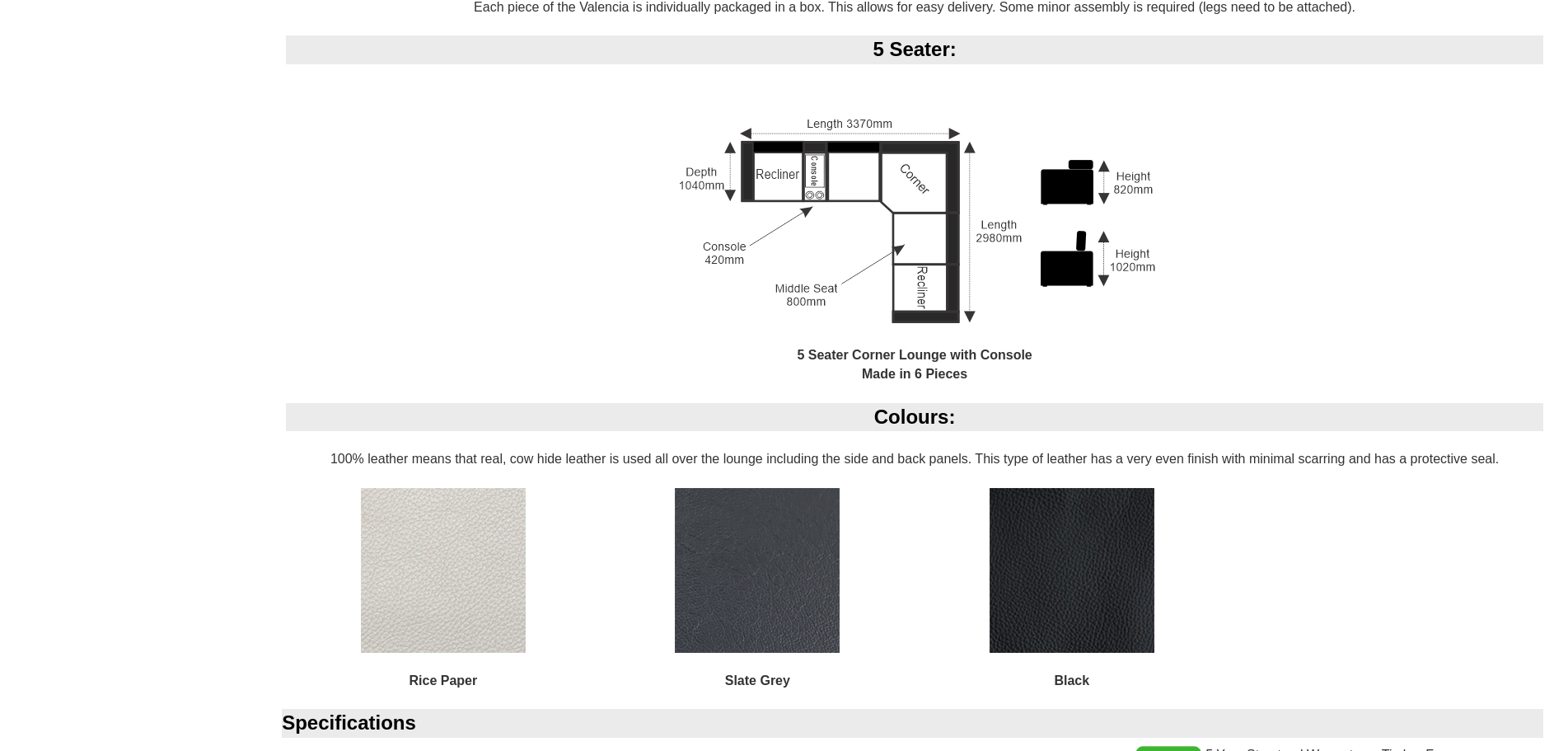
scroll to position [1484, 0]
